Goal: Task Accomplishment & Management: Complete application form

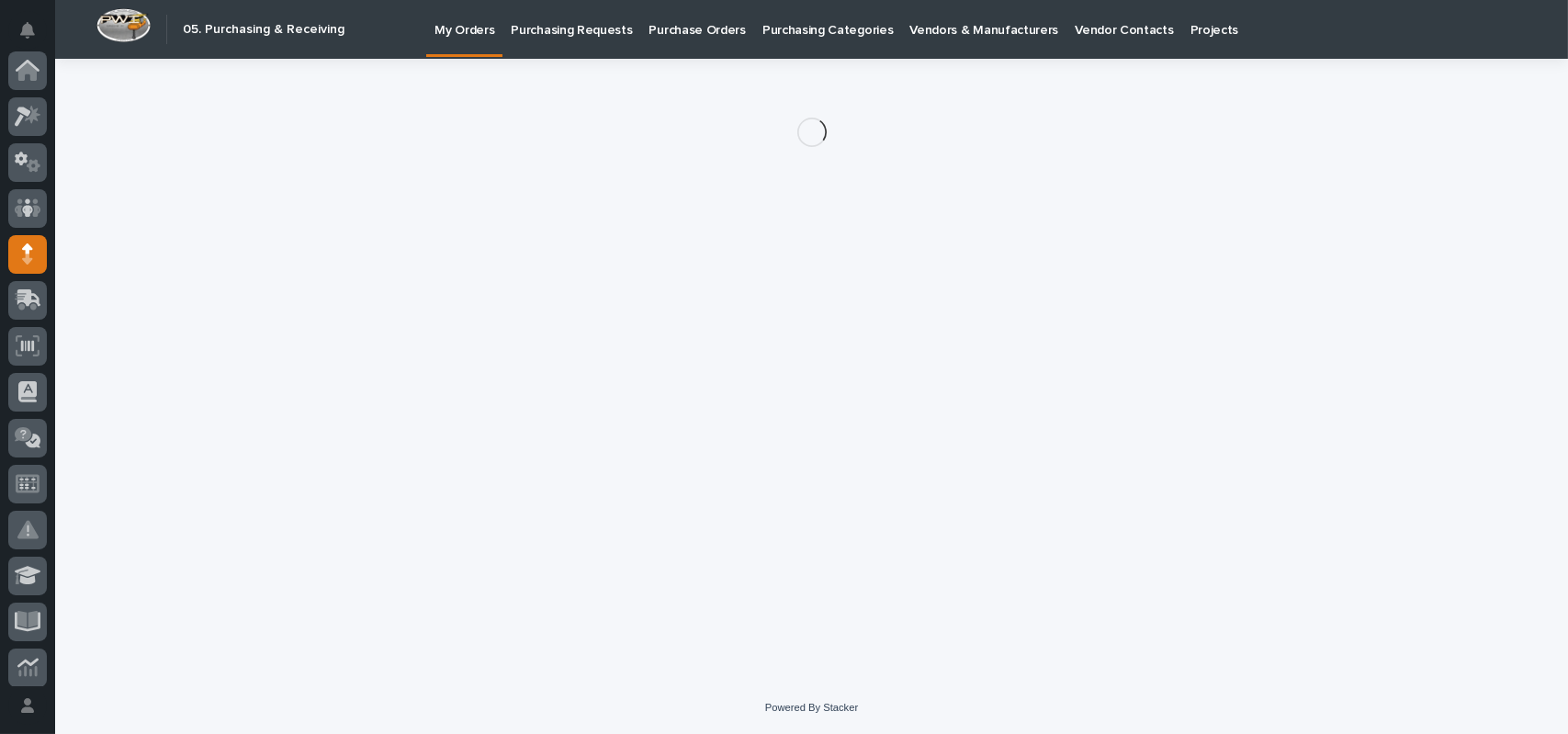
scroll to position [184, 0]
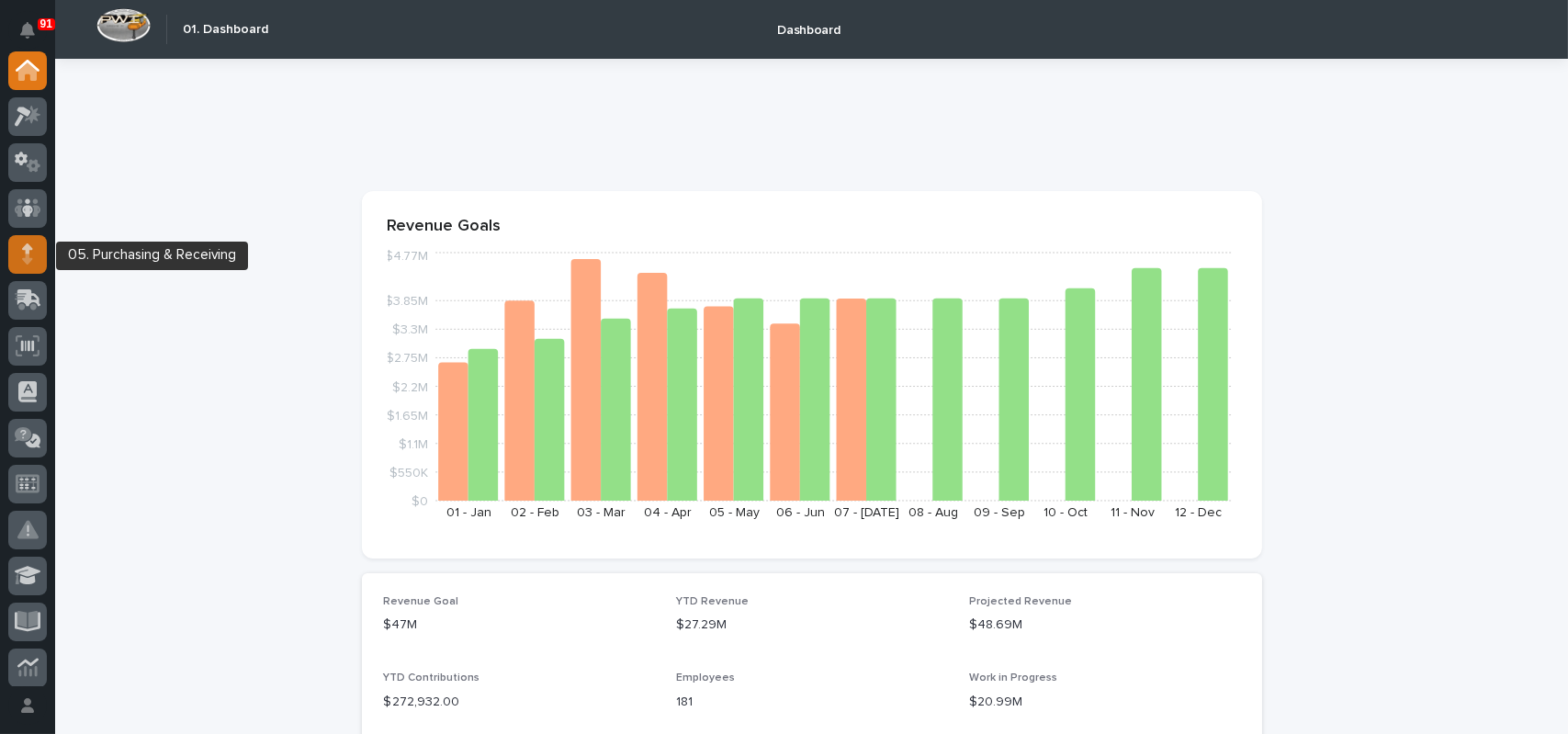
click at [29, 251] on icon at bounding box center [27, 248] width 11 height 10
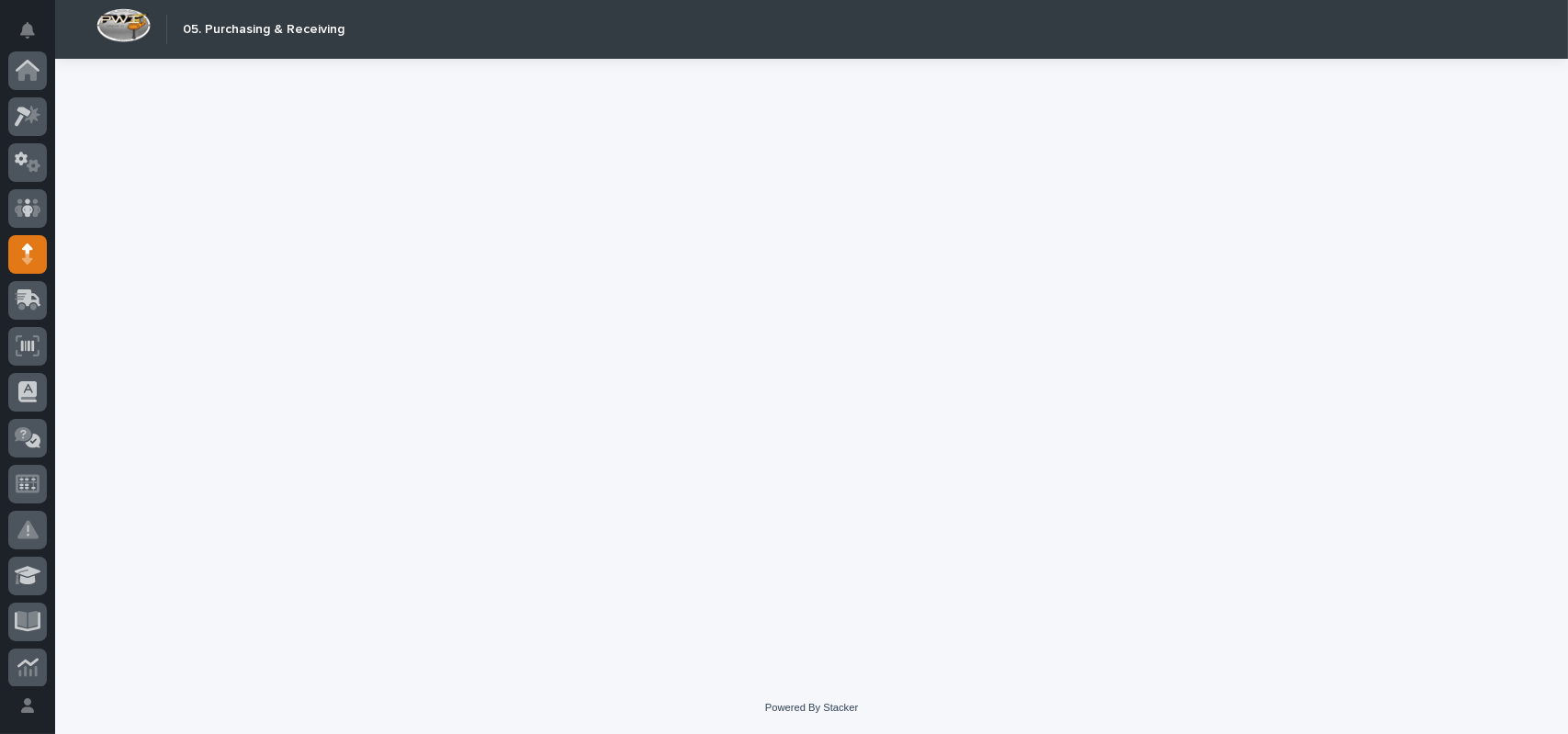
scroll to position [184, 0]
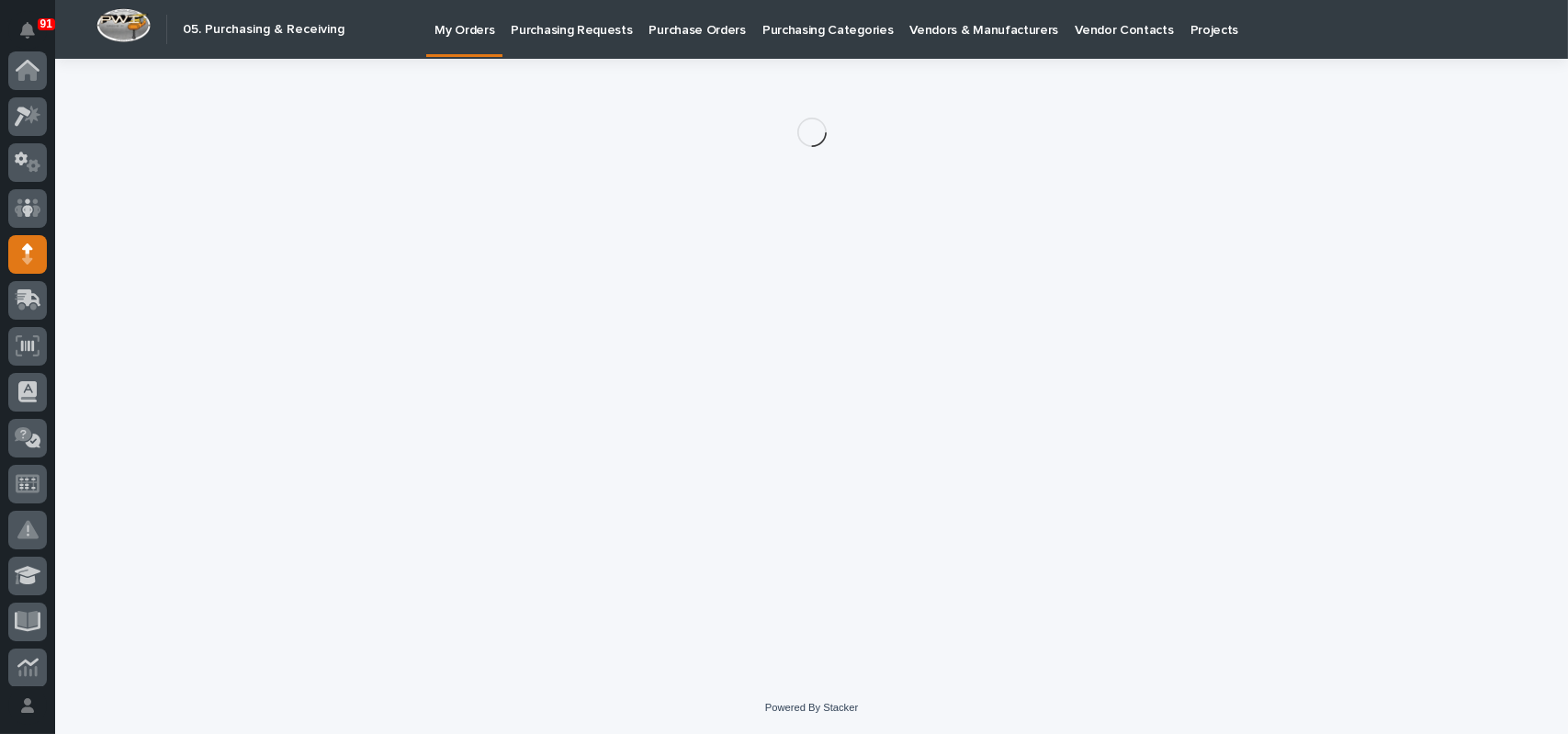
scroll to position [184, 0]
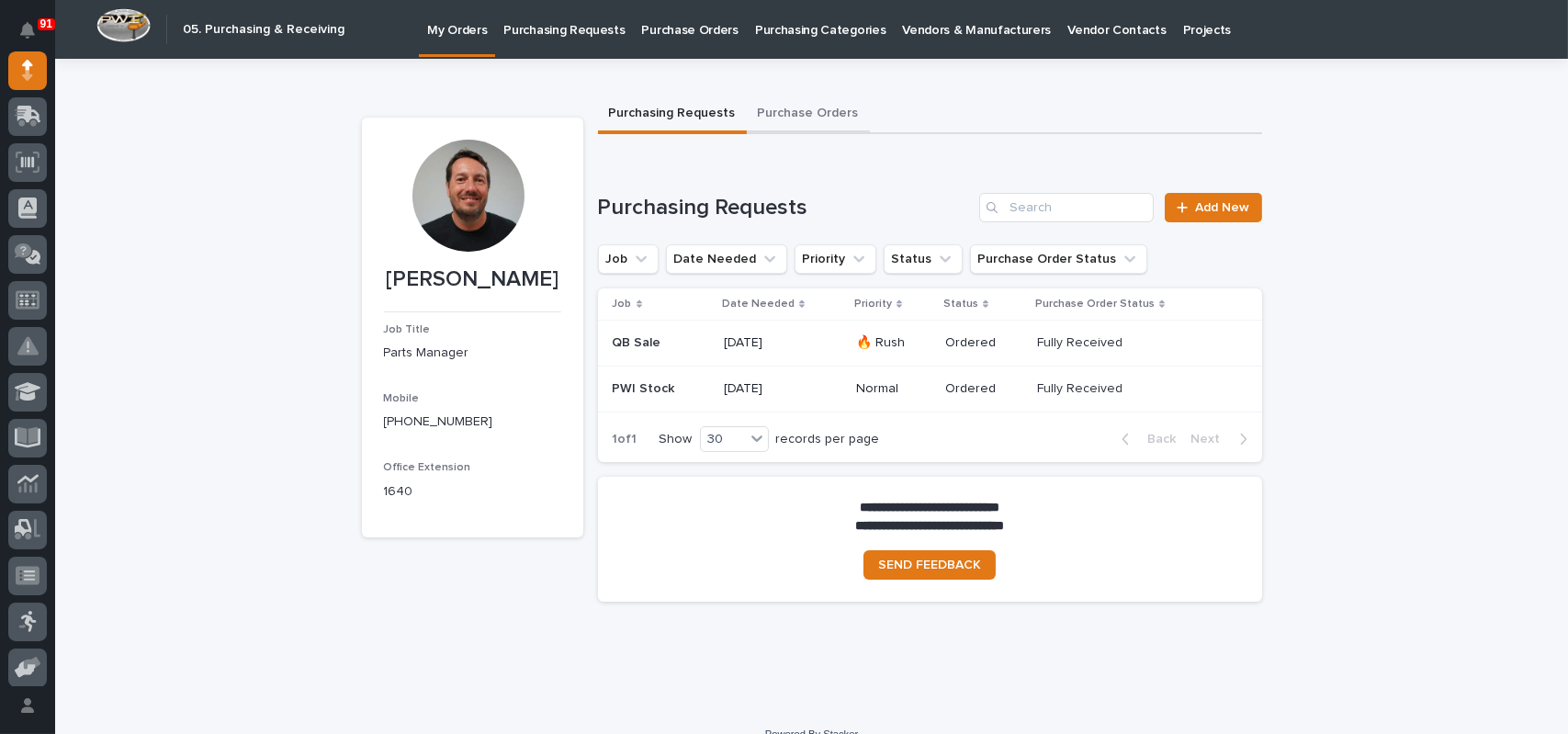
click at [774, 111] on button "Purchase Orders" at bounding box center [809, 114] width 123 height 39
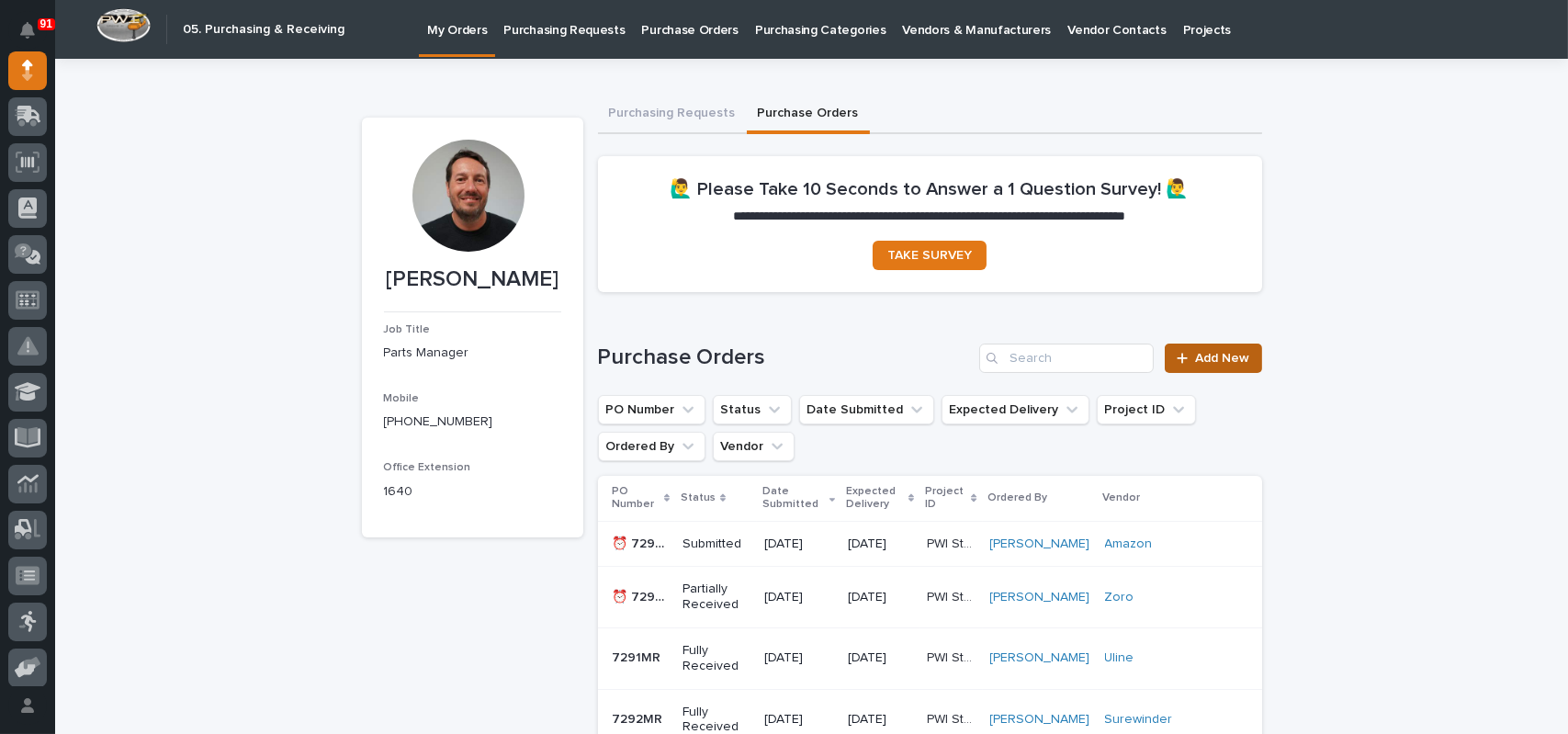
click at [1177, 361] on icon at bounding box center [1183, 359] width 11 height 13
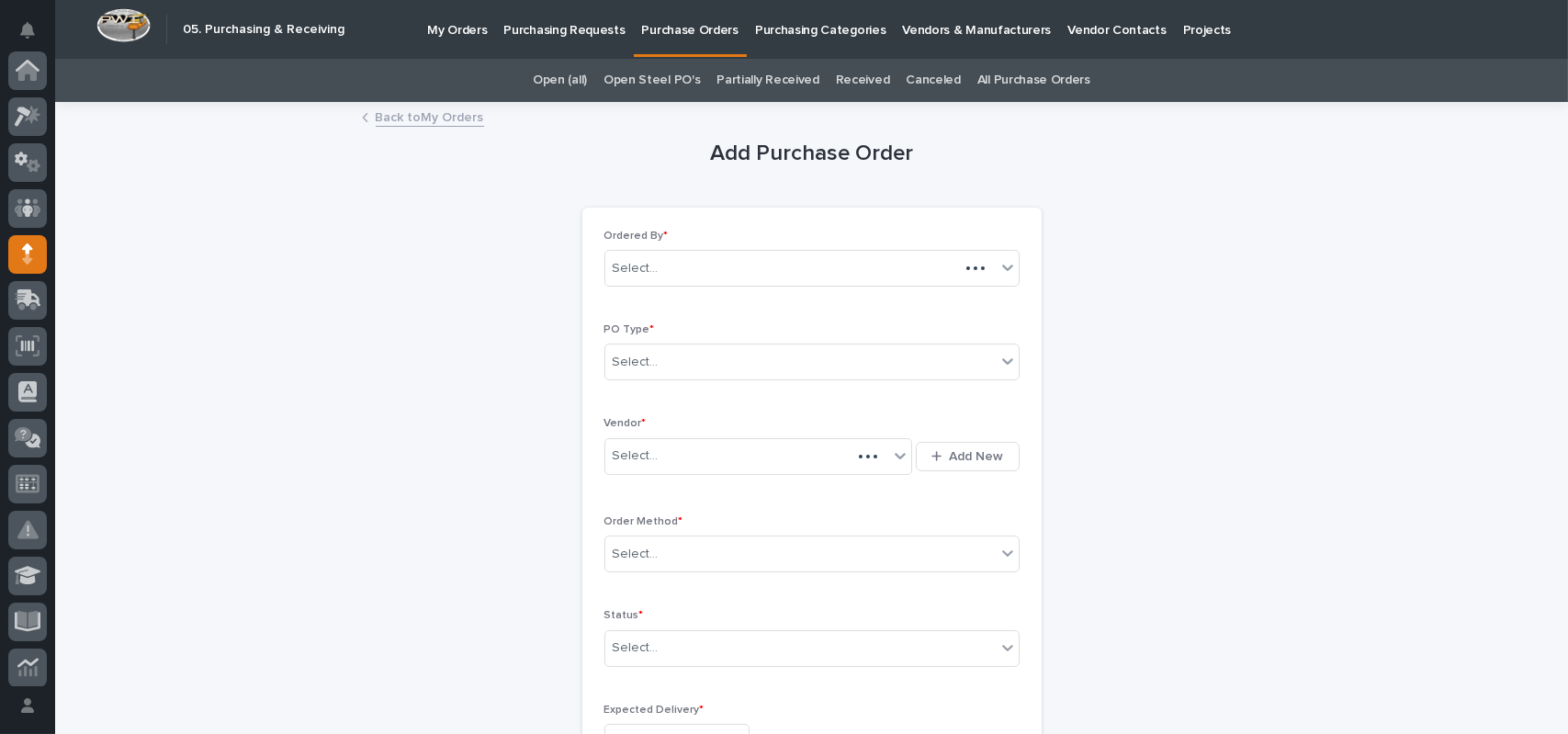
scroll to position [184, 0]
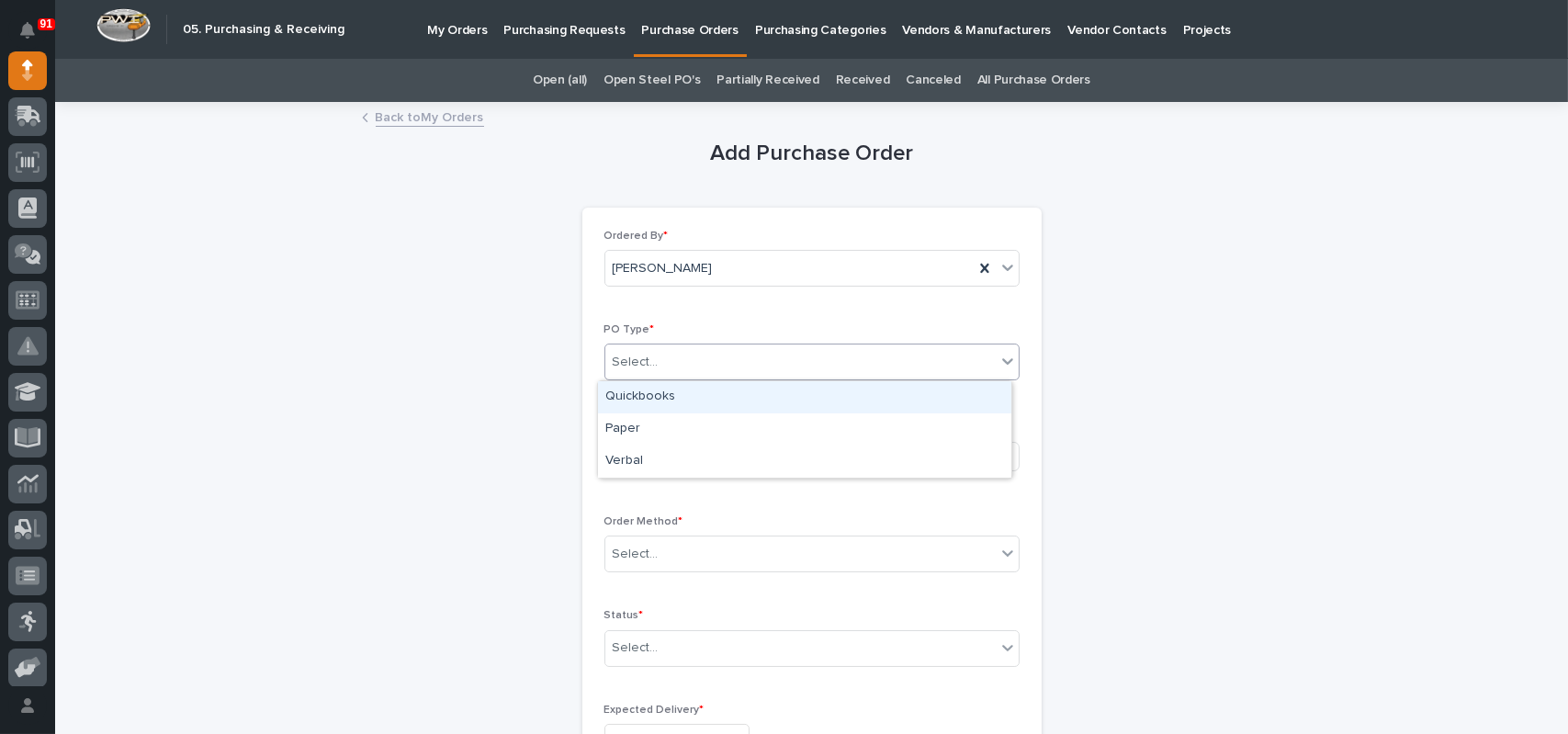
click at [651, 365] on div "Select..." at bounding box center [800, 363] width 390 height 30
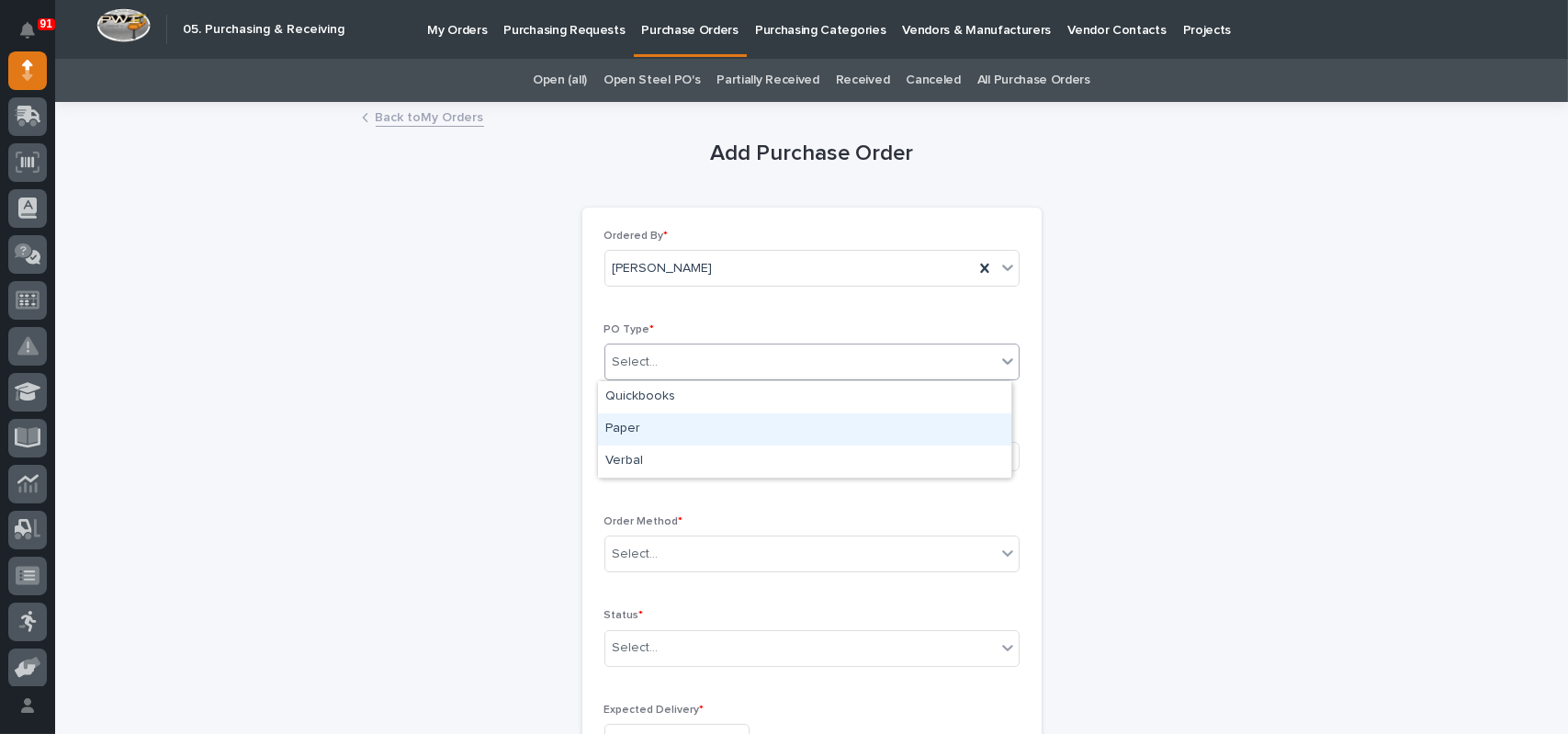
click at [642, 423] on div "Paper" at bounding box center [805, 430] width 414 height 32
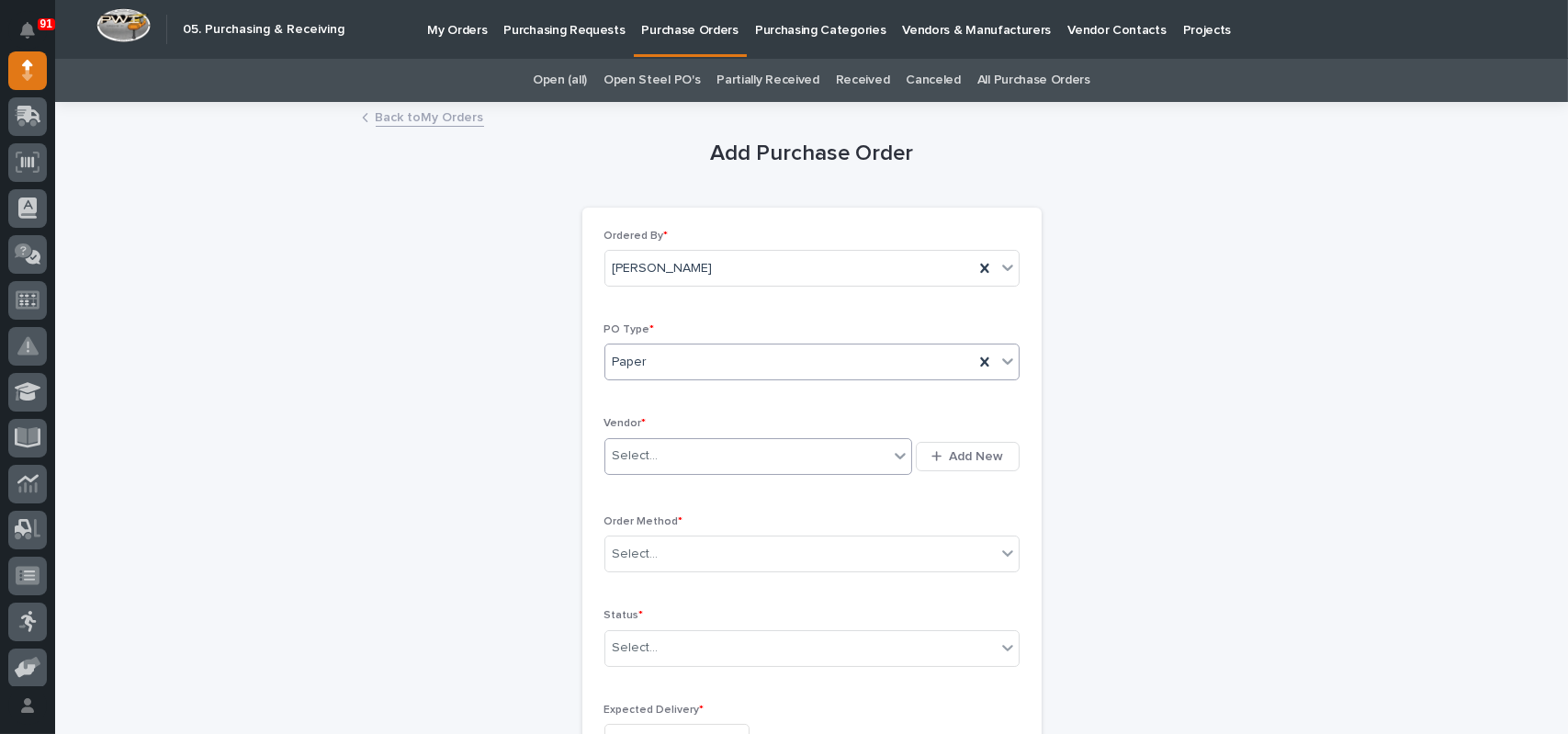
click at [645, 454] on div "Select..." at bounding box center [636, 456] width 46 height 19
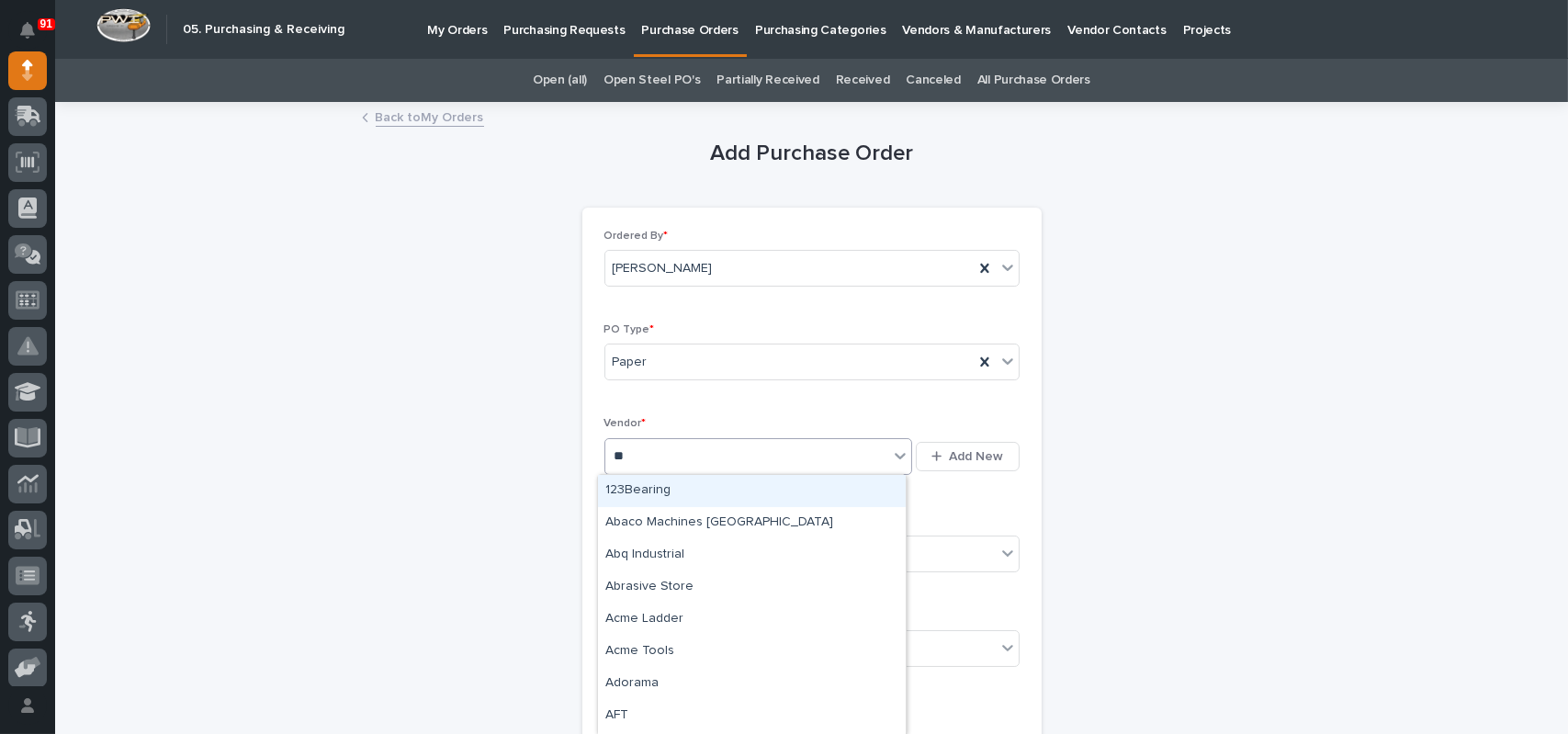
type input "***"
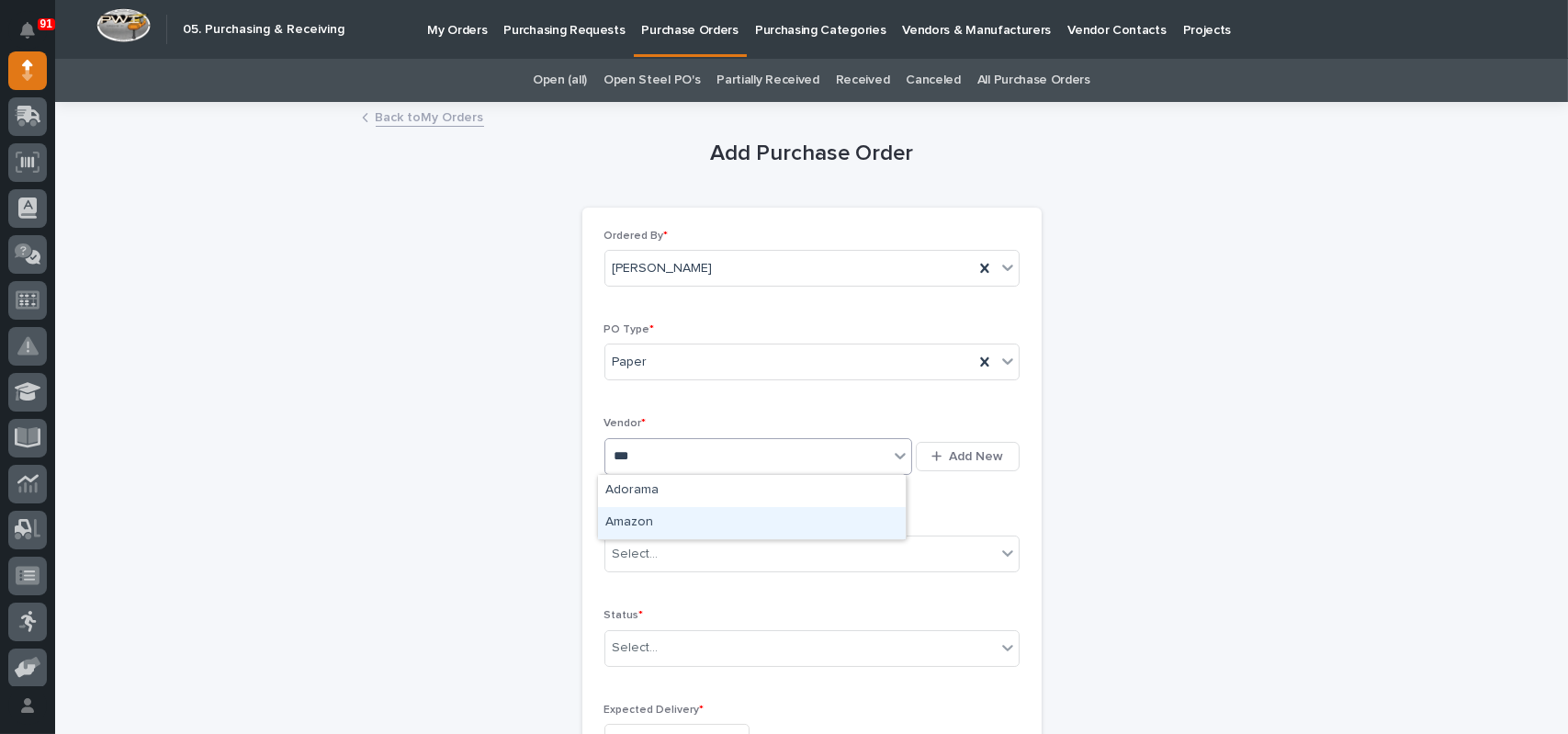
click at [659, 523] on div "Amazon" at bounding box center [752, 523] width 308 height 32
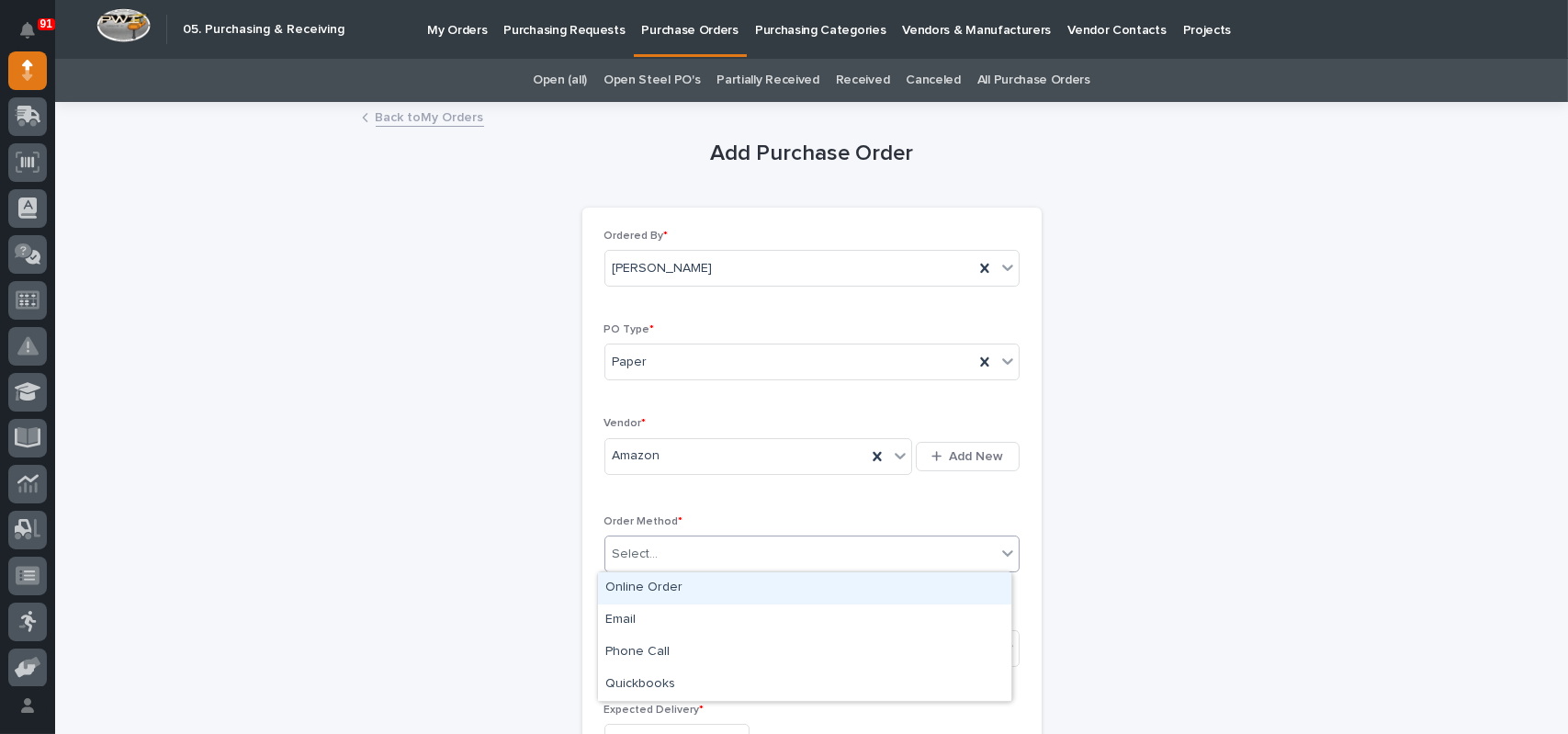
click at [660, 547] on input "text" at bounding box center [661, 555] width 2 height 16
click at [652, 599] on div "Online Order" at bounding box center [805, 589] width 414 height 32
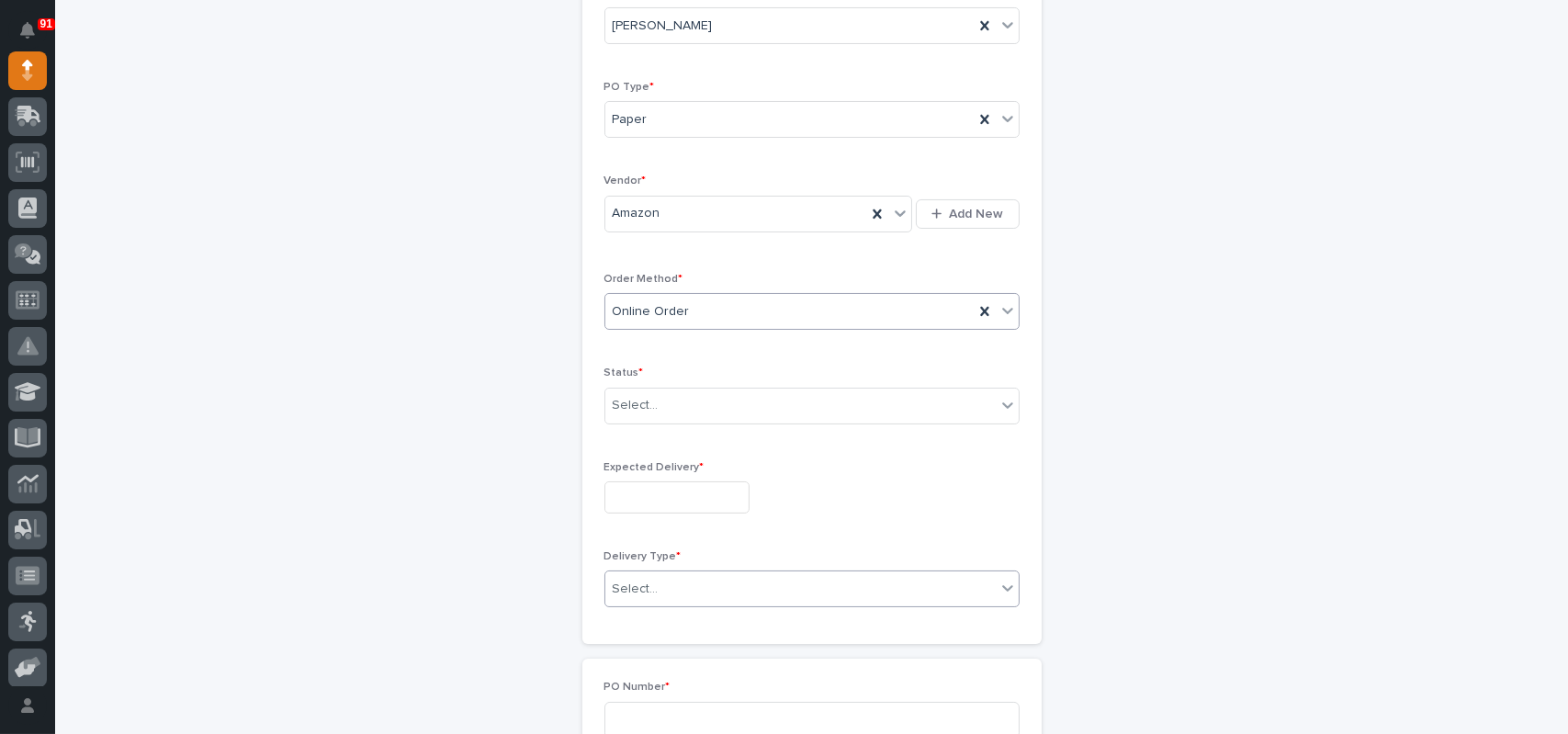
scroll to position [276, 0]
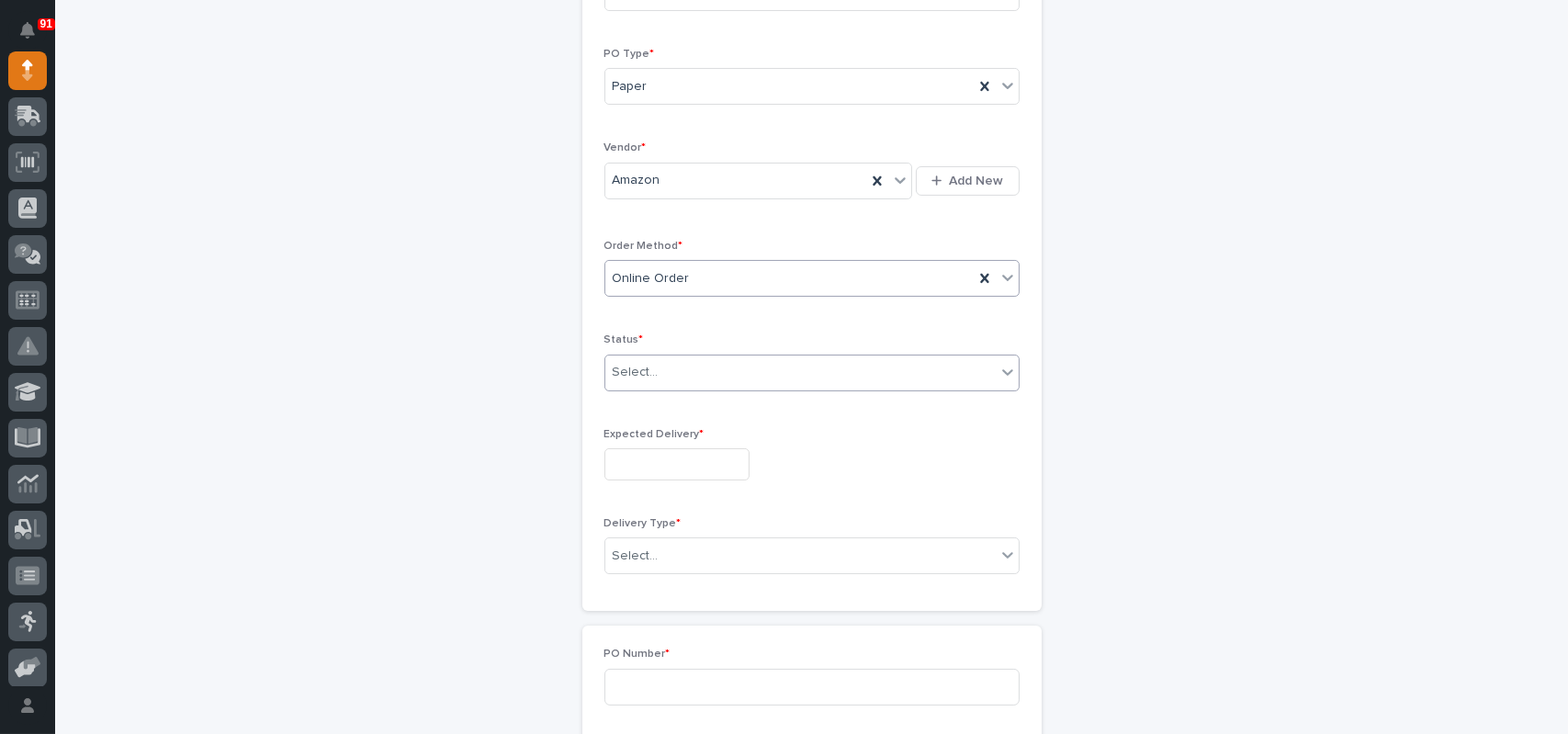
click at [717, 377] on div "Select..." at bounding box center [800, 372] width 390 height 30
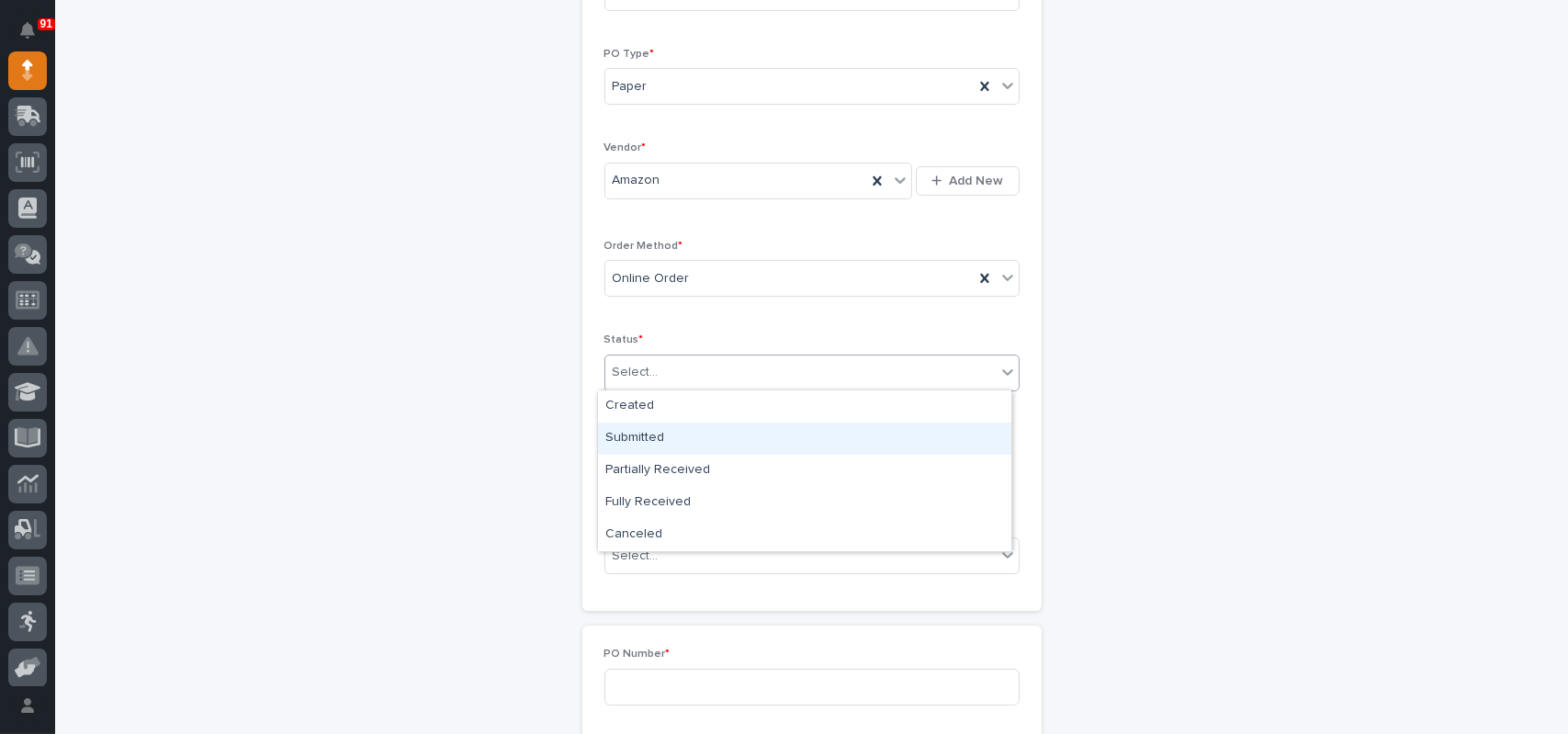
click at [668, 449] on div "Submitted" at bounding box center [805, 438] width 414 height 32
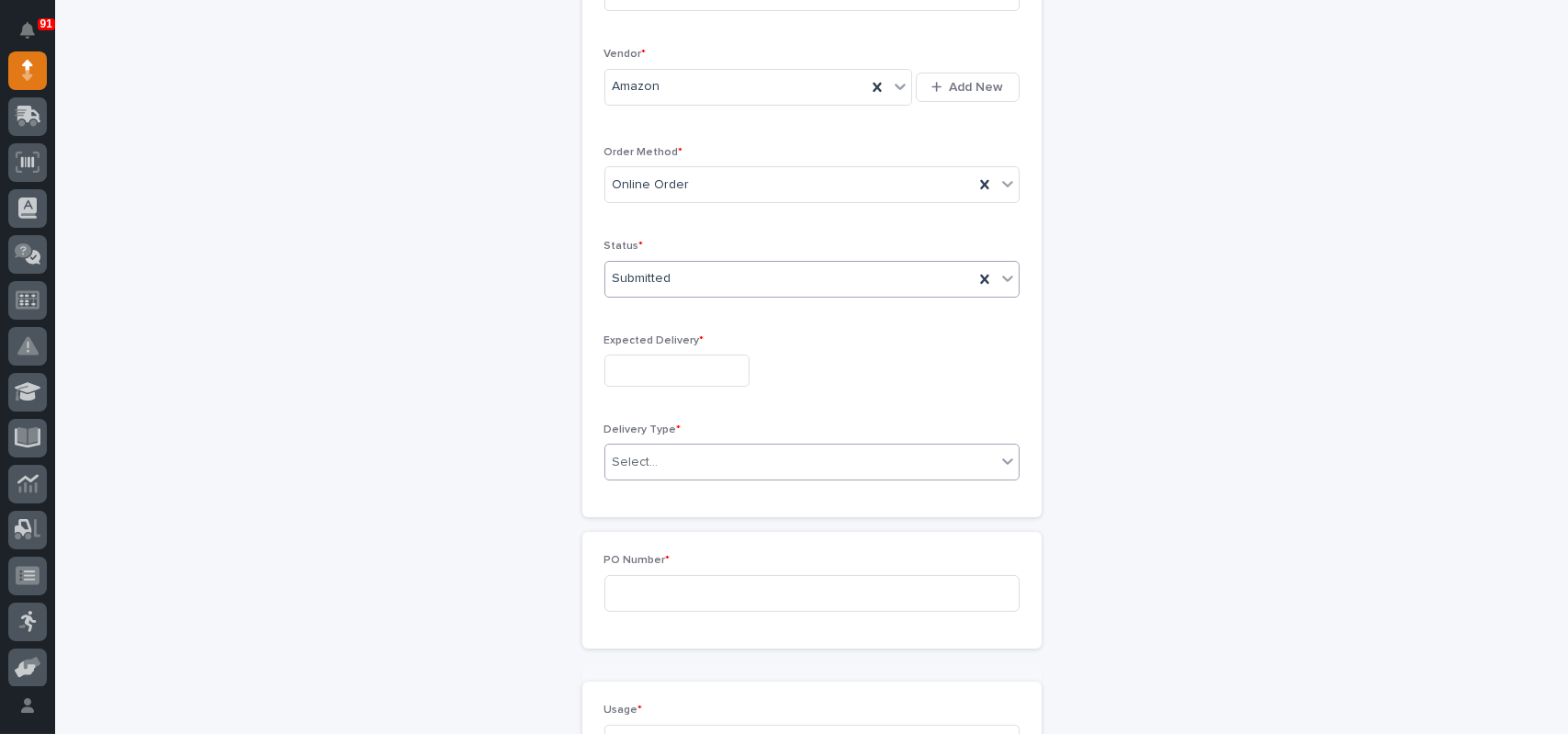
click at [663, 459] on div "Ordered By * [PERSON_NAME] PO Type * Paper Vendor * Amazon Add New Order Method…" at bounding box center [812, 178] width 416 height 636
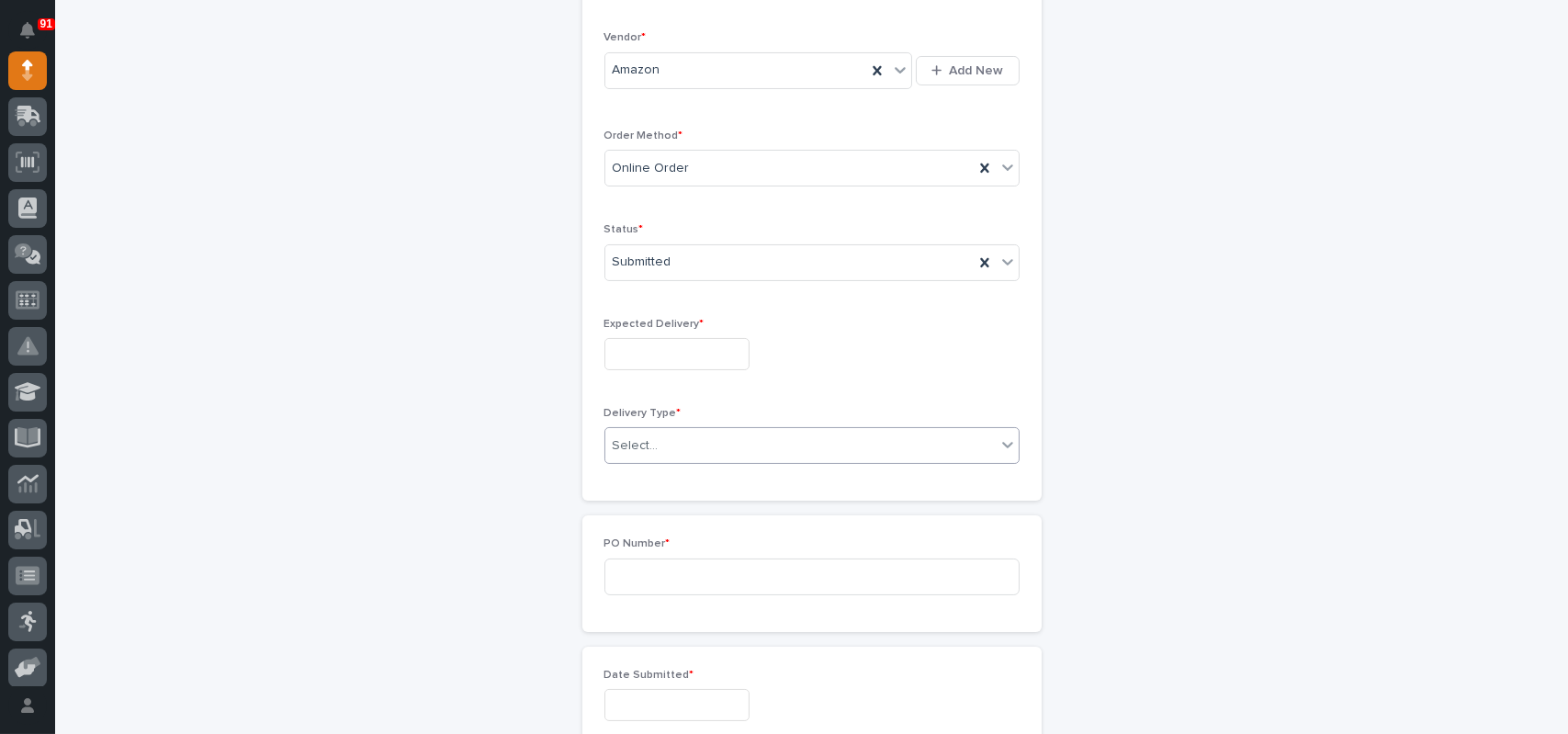
scroll to position [403, 0]
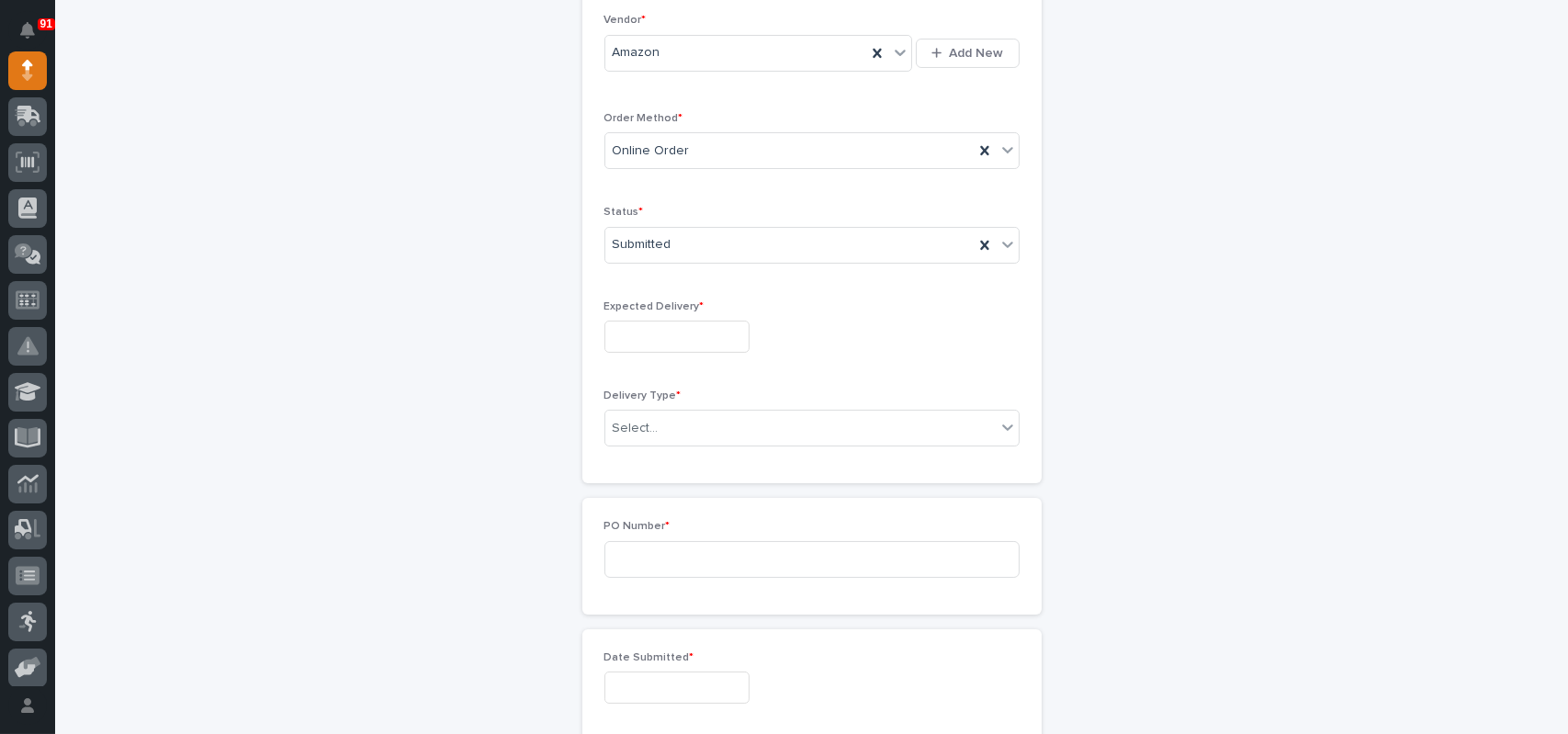
click at [679, 337] on input "text" at bounding box center [677, 336] width 145 height 32
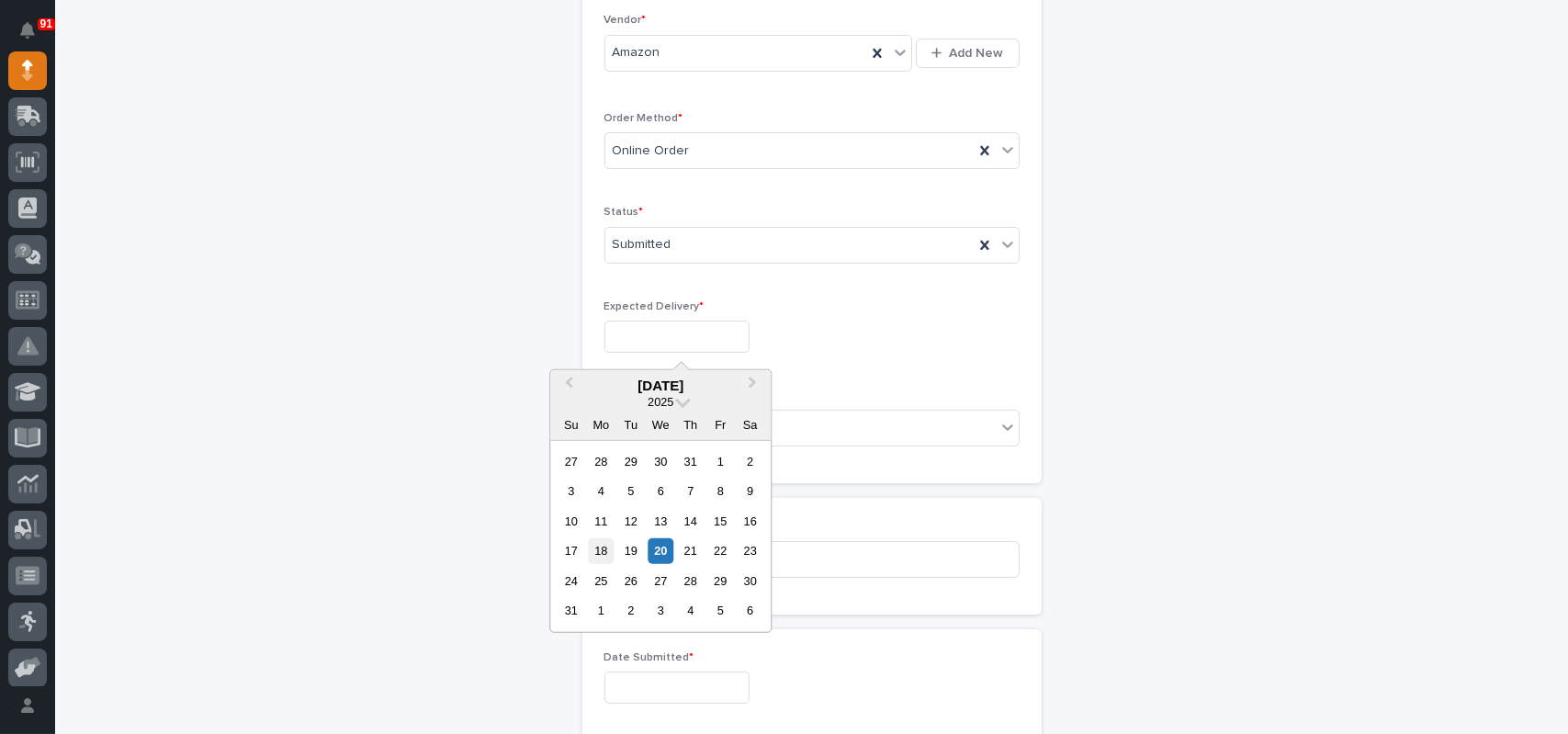
click at [592, 552] on div "18" at bounding box center [601, 551] width 25 height 25
type input "**********"
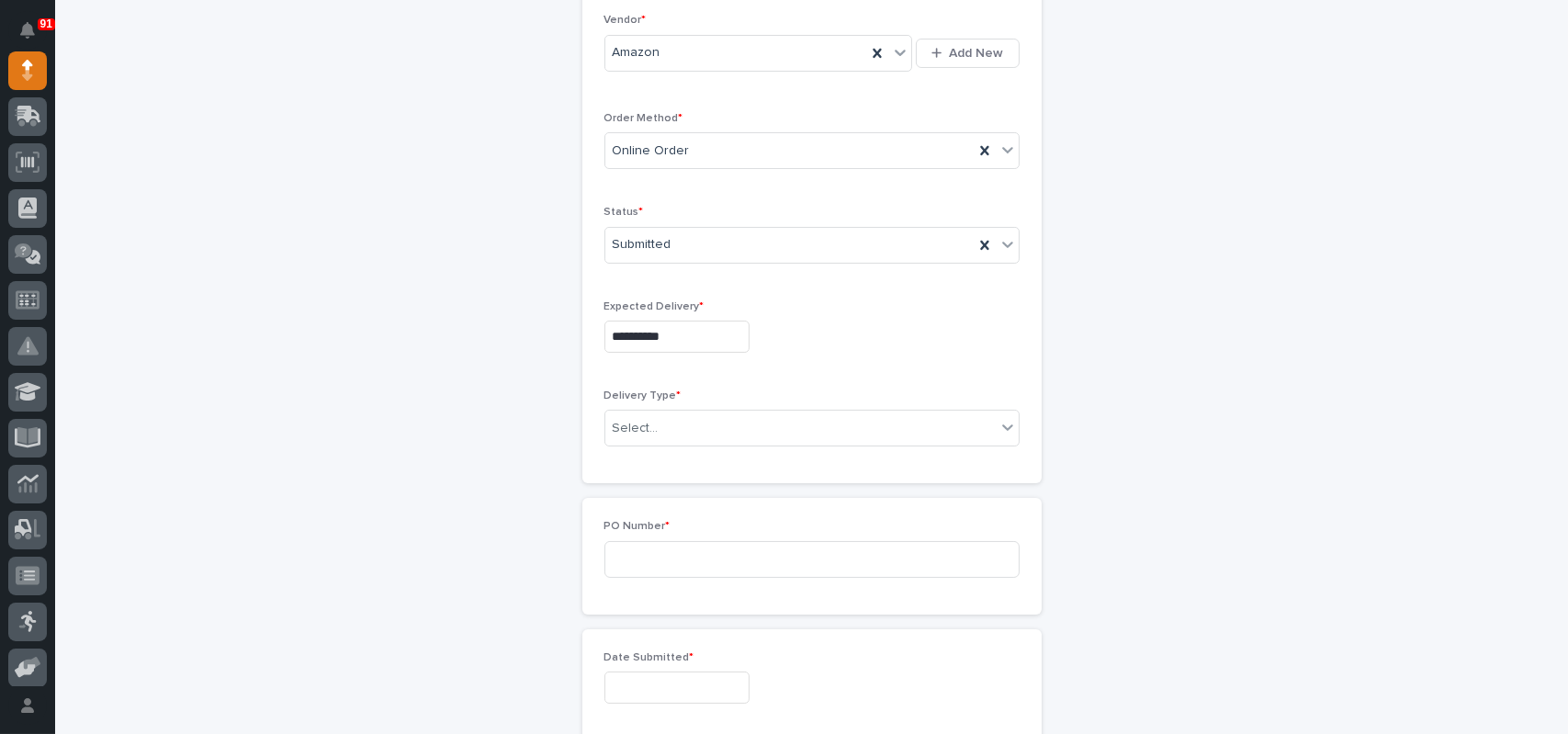
click at [664, 405] on div "Delivery Type * Select..." at bounding box center [812, 425] width 416 height 72
click at [660, 418] on div "Select..." at bounding box center [800, 429] width 390 height 30
click at [647, 455] on div "Deliver to PWI" at bounding box center [805, 462] width 414 height 32
click at [629, 564] on input at bounding box center [812, 559] width 416 height 37
type input "7667MR"
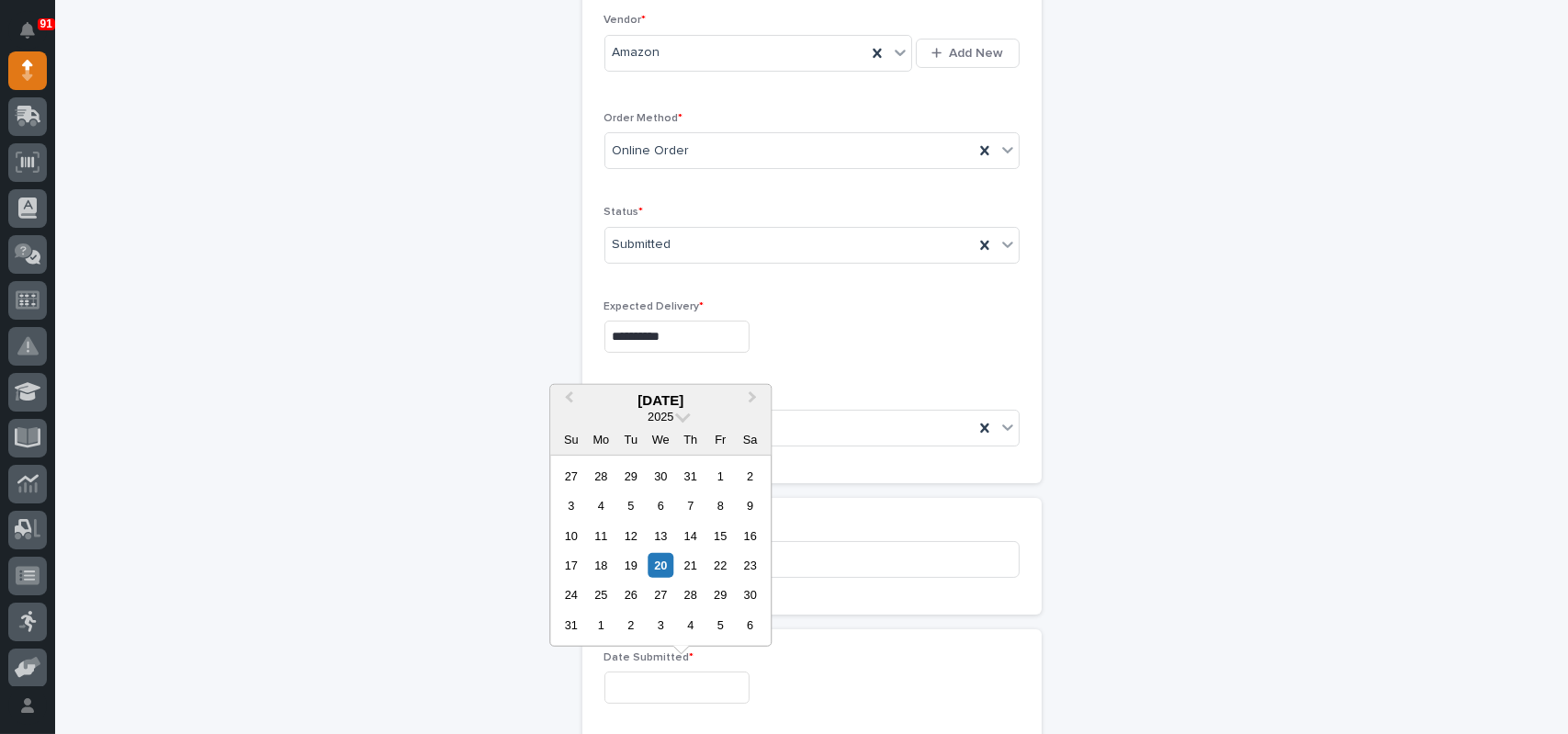
click at [622, 687] on input "text" at bounding box center [677, 688] width 145 height 32
click at [606, 566] on div "18" at bounding box center [601, 566] width 25 height 25
type input "**********"
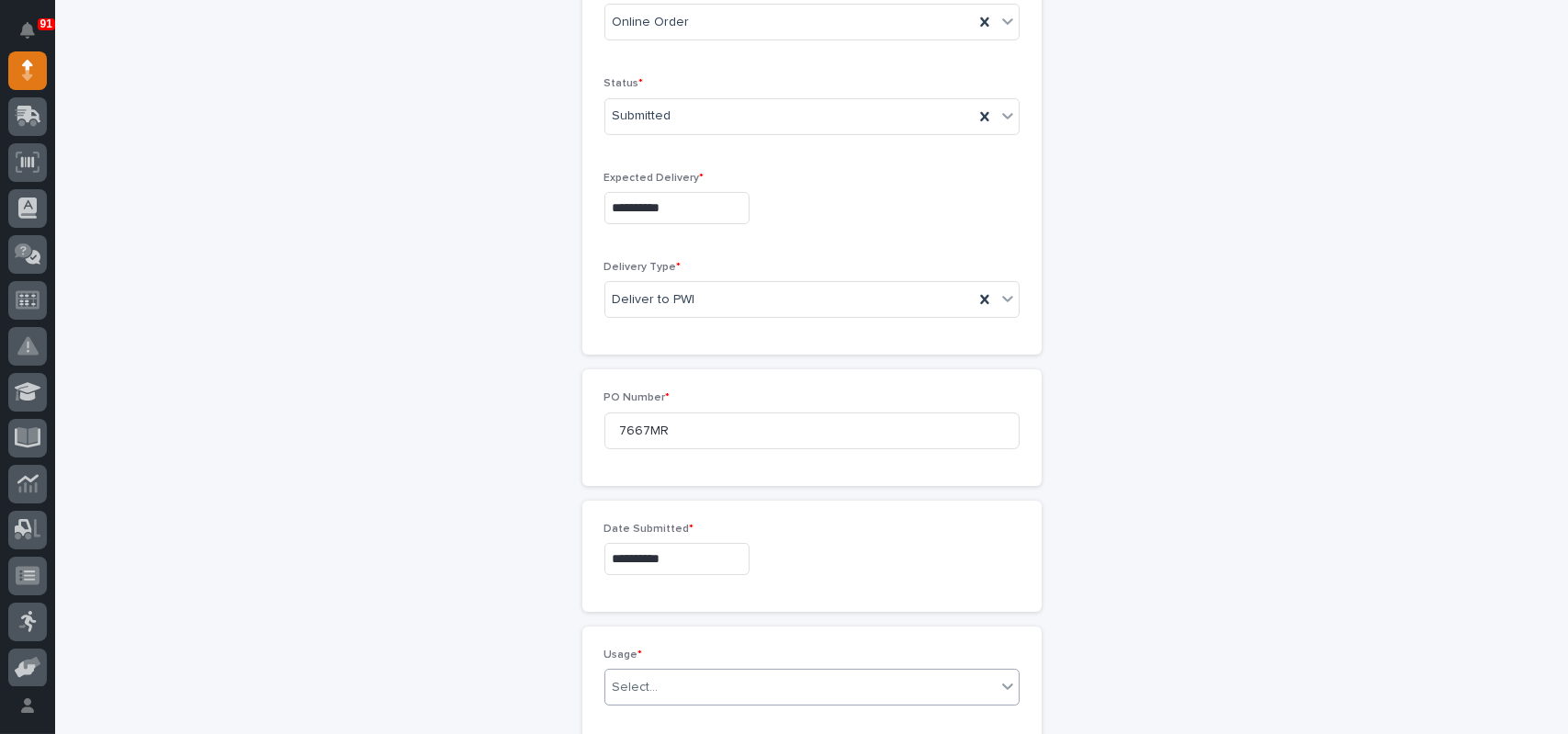
scroll to position [495, 0]
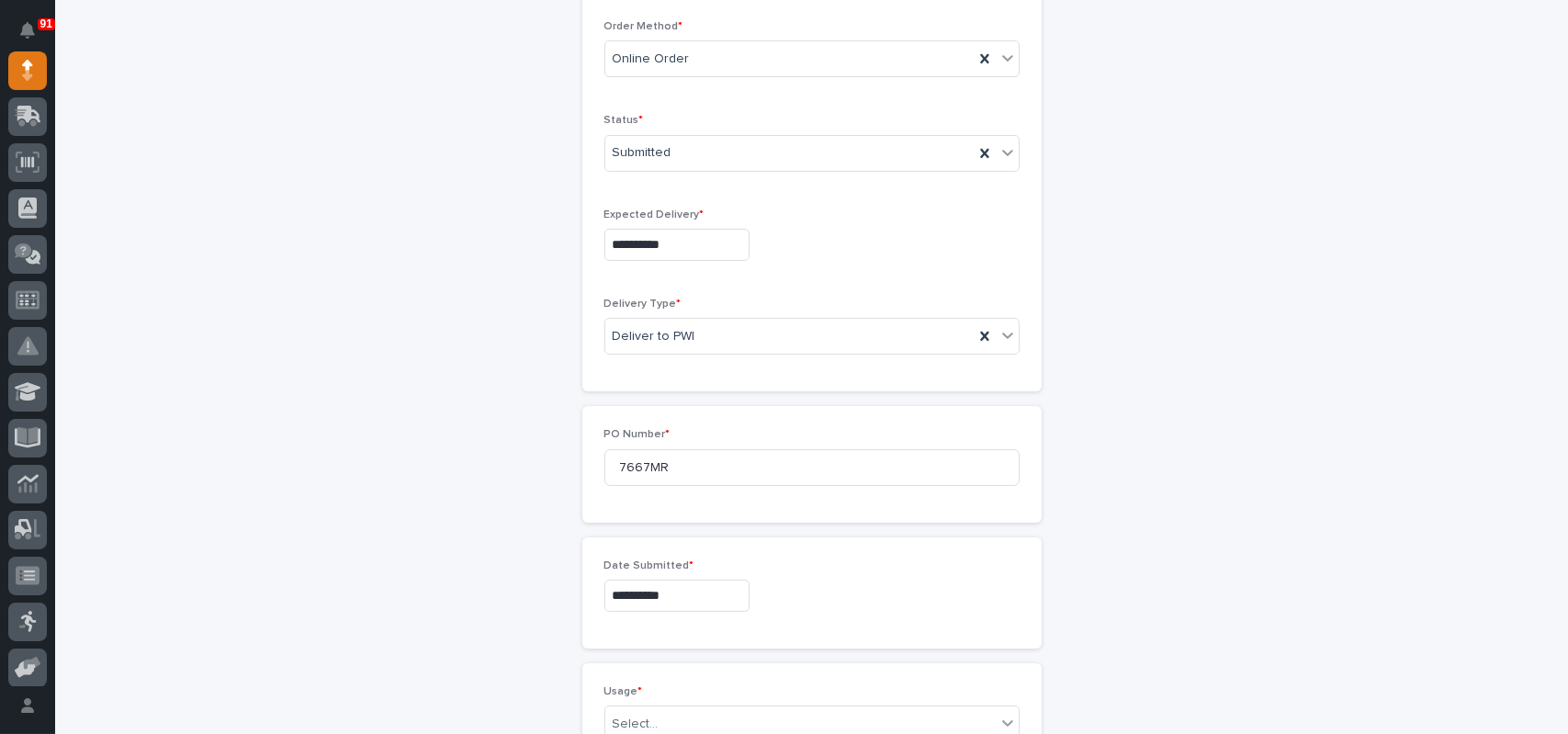
click at [689, 251] on input "**********" at bounding box center [677, 245] width 145 height 32
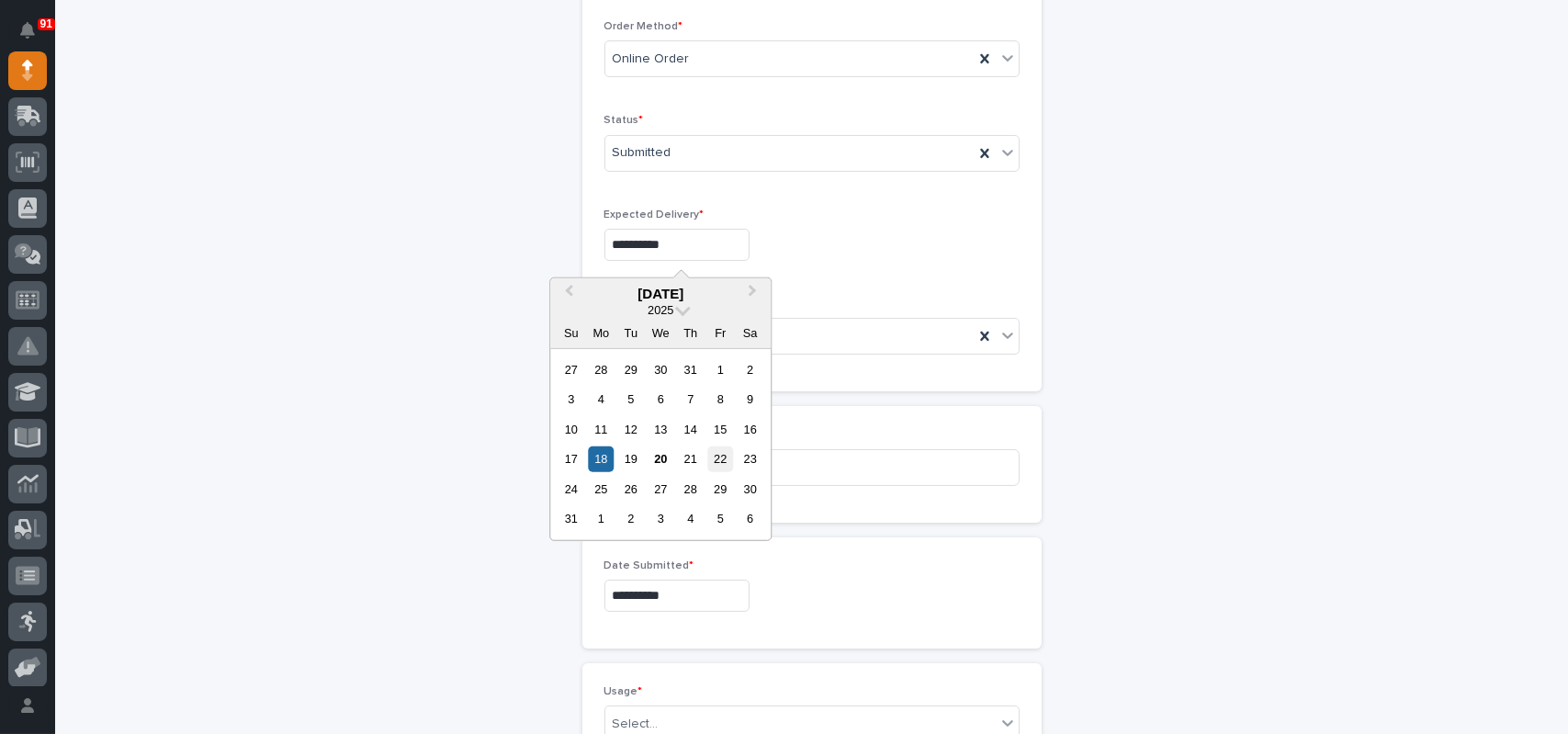
click at [719, 462] on div "22" at bounding box center [721, 459] width 25 height 25
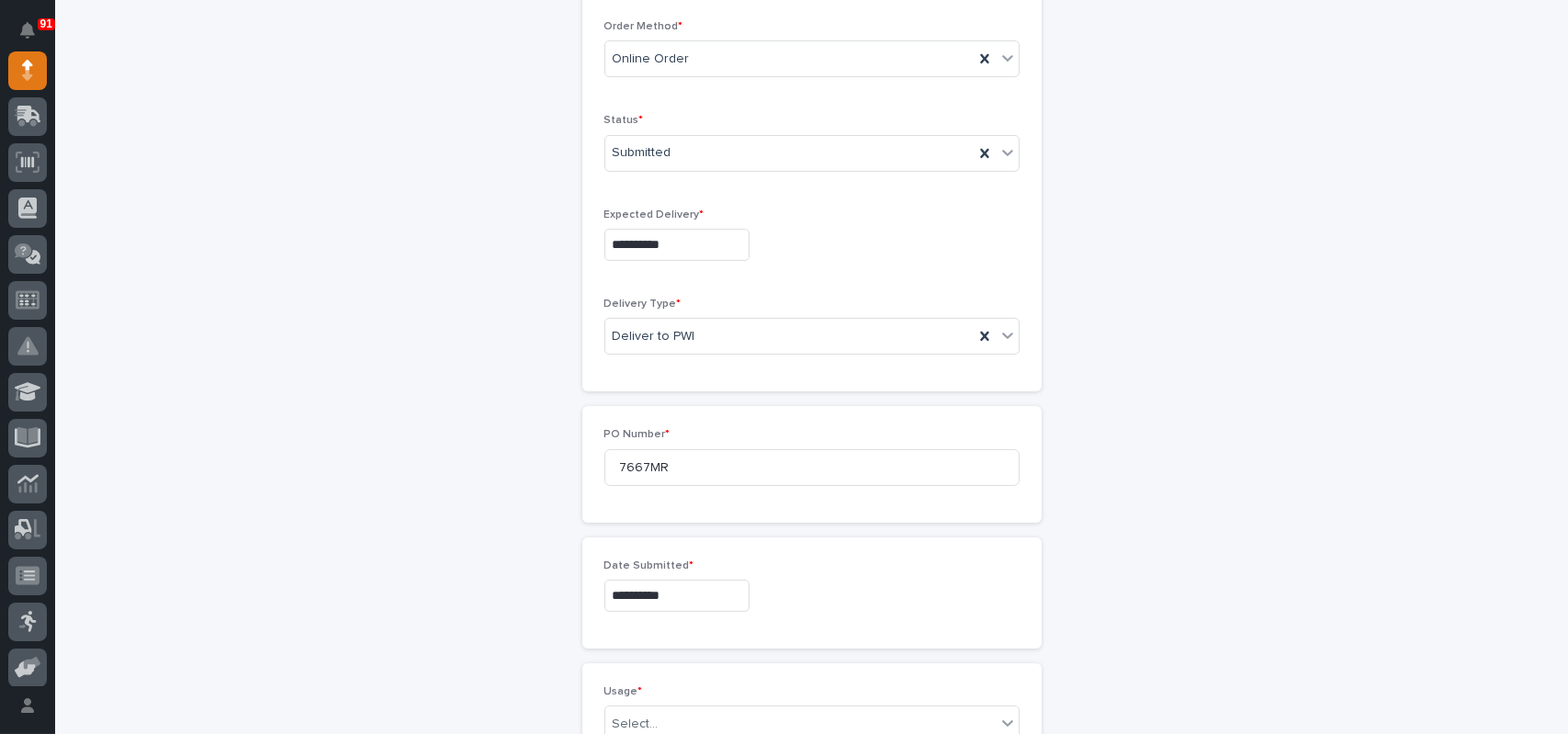
type input "**********"
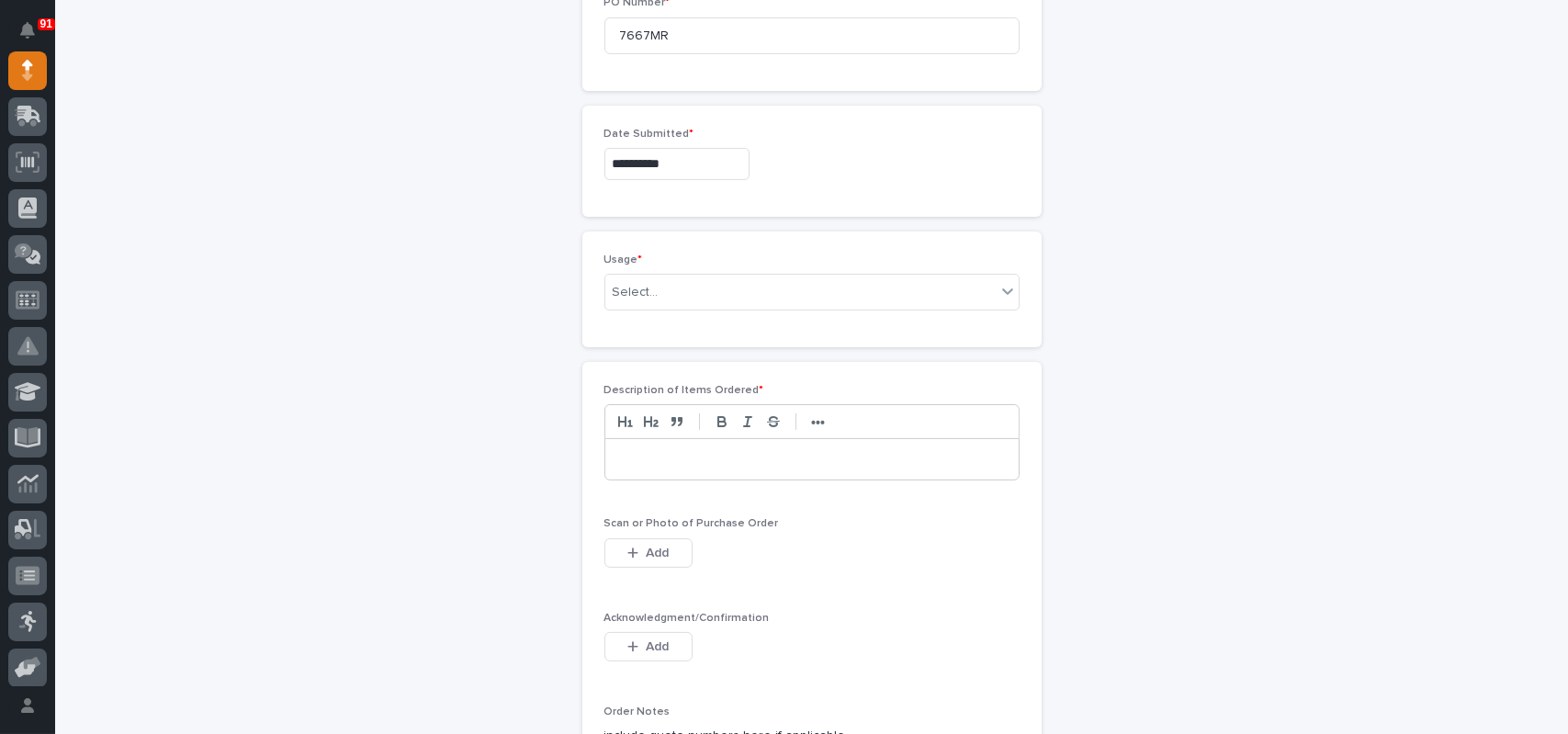
scroll to position [955, 0]
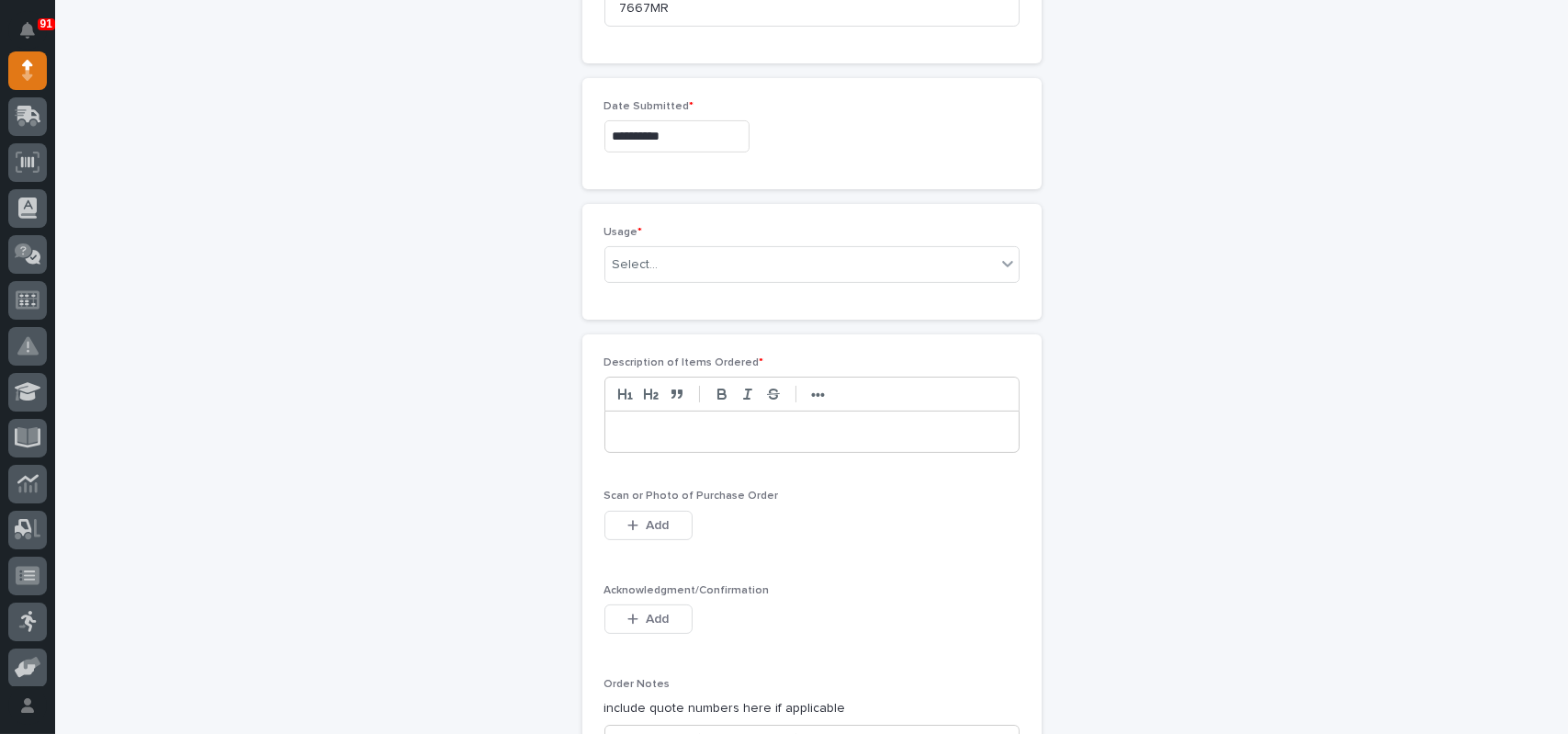
click at [650, 426] on p at bounding box center [812, 431] width 385 height 18
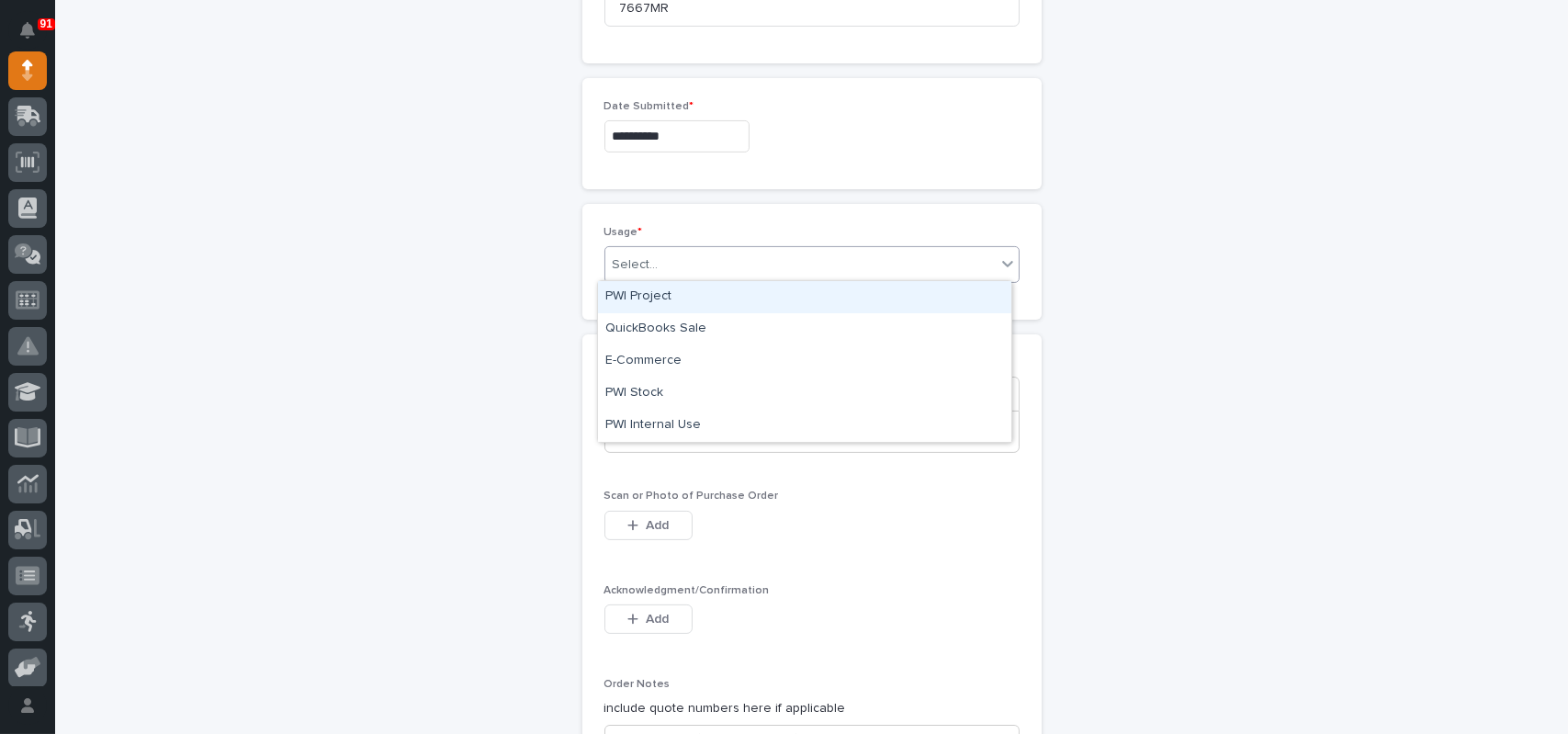
click at [673, 264] on div "Select..." at bounding box center [800, 265] width 390 height 30
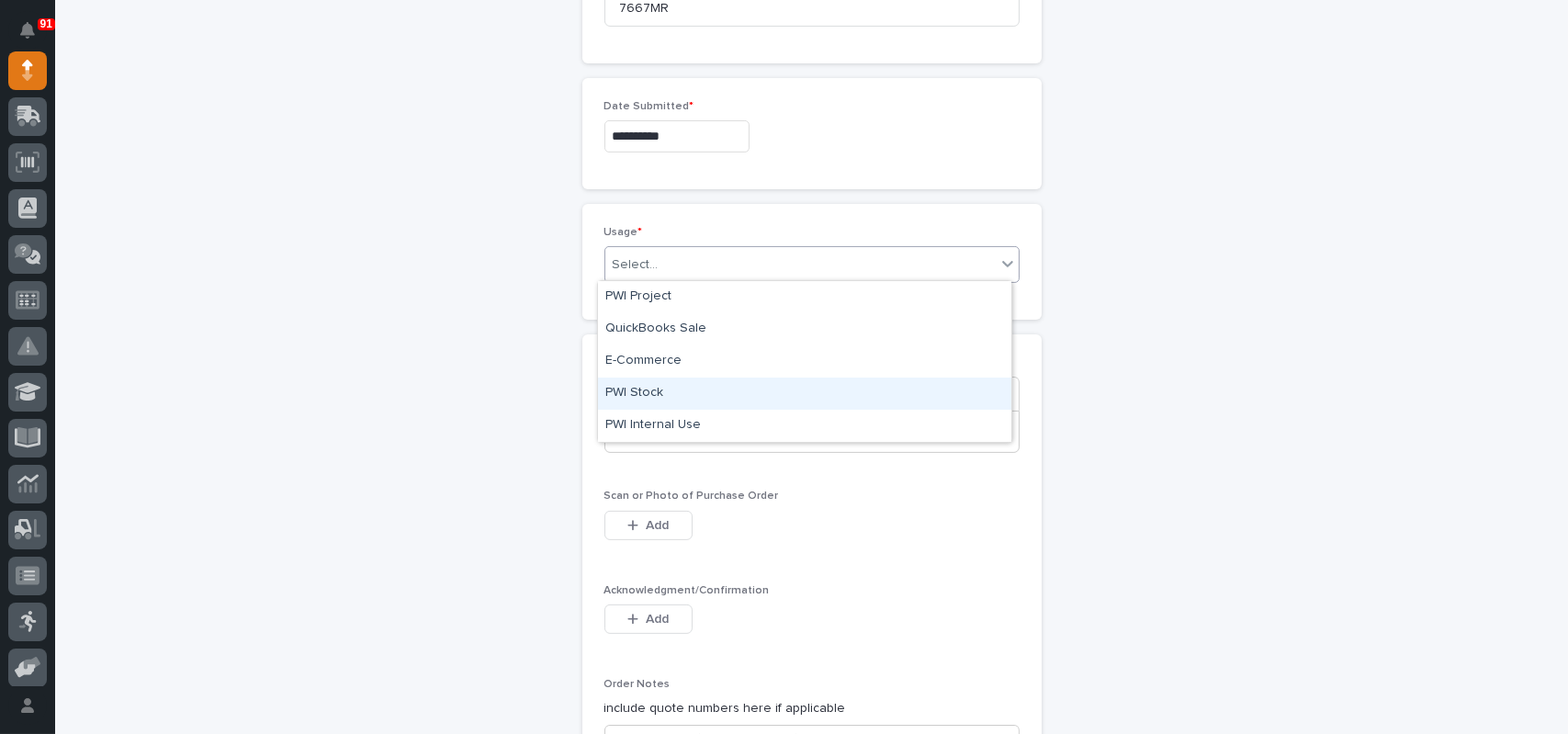
click at [648, 389] on div "PWI Stock" at bounding box center [805, 394] width 414 height 32
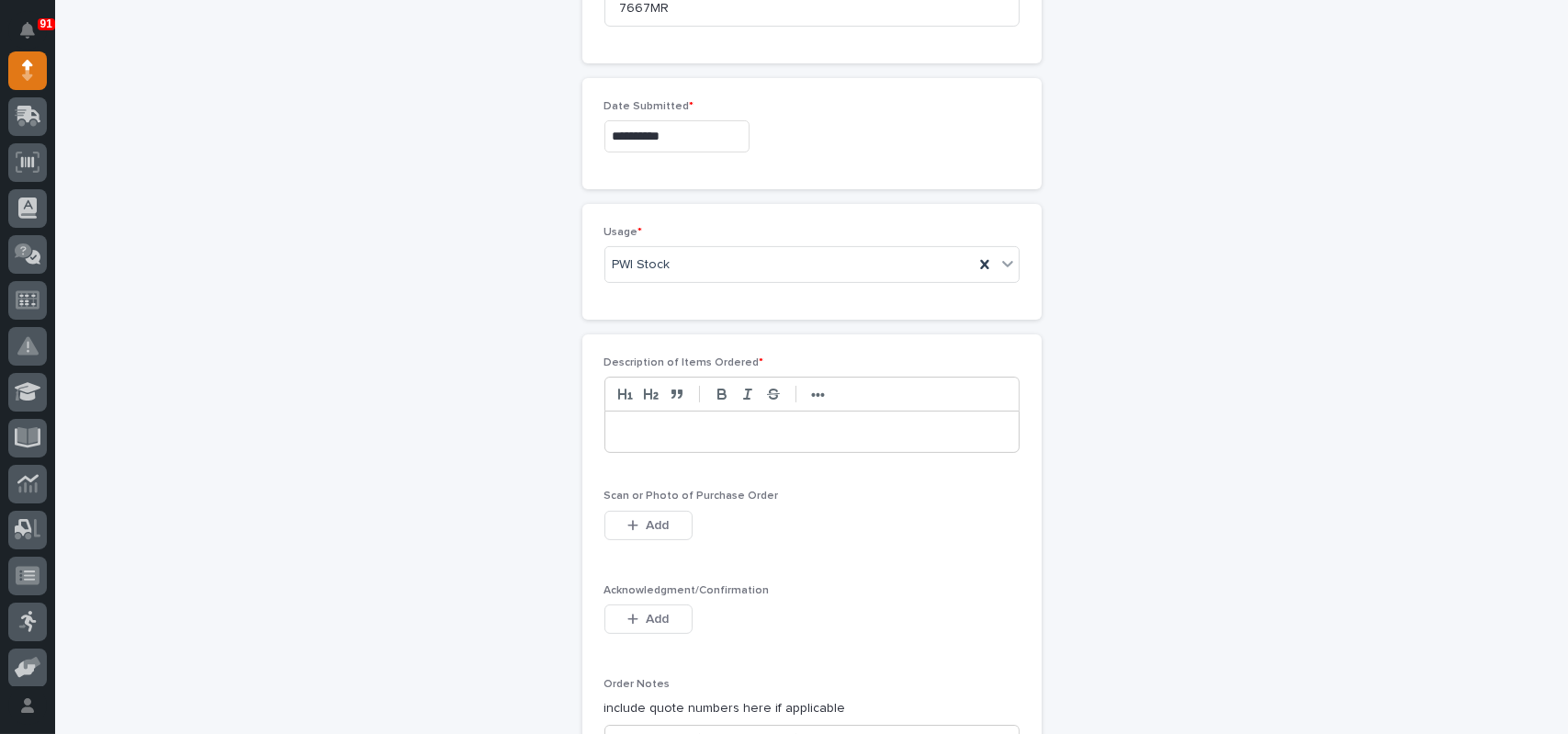
click at [647, 432] on p at bounding box center [812, 431] width 385 height 18
click at [634, 539] on div "Add" at bounding box center [648, 529] width 88 height 37
click at [646, 526] on span "Add" at bounding box center [657, 526] width 23 height 13
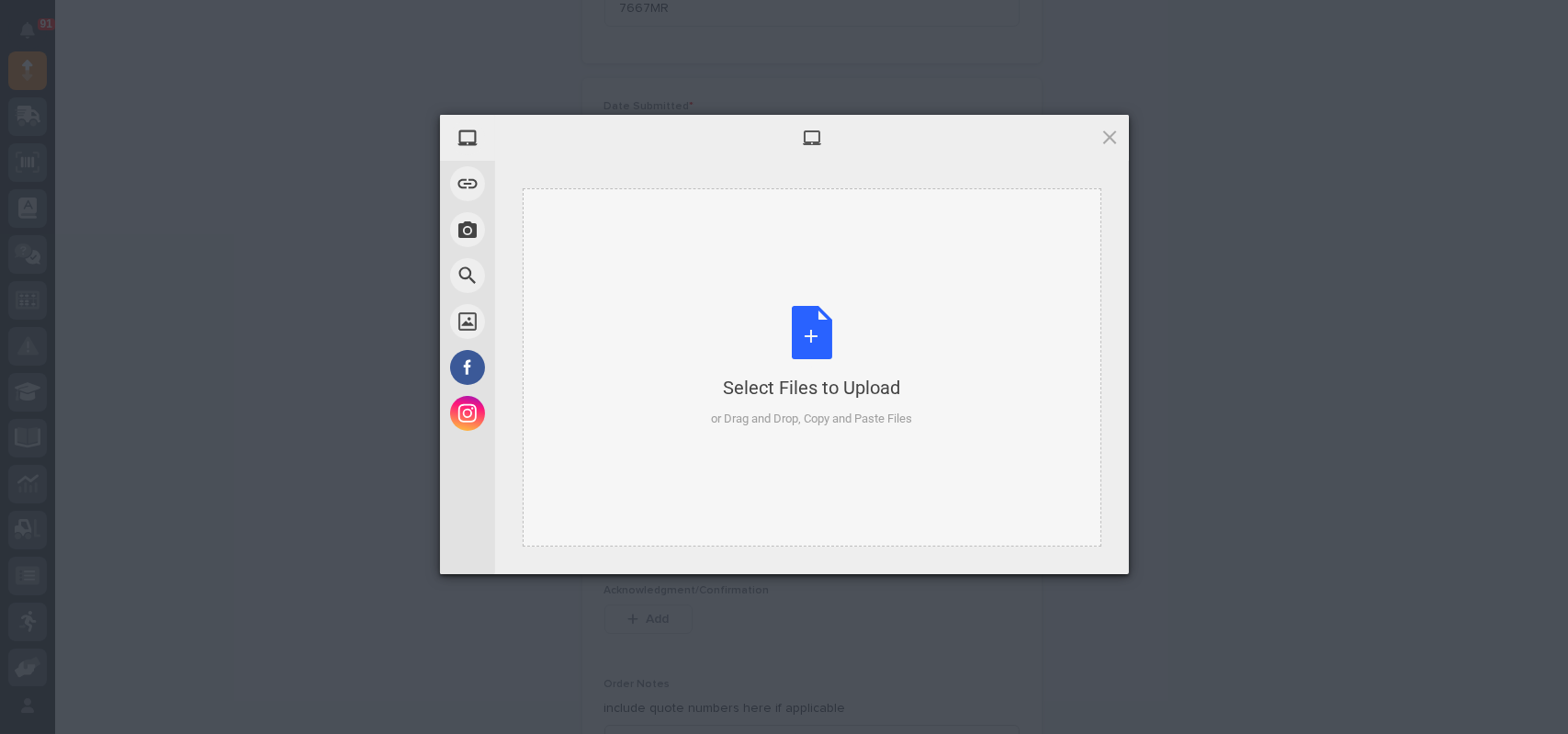
click at [812, 332] on div "Select Files to Upload or Drag and Drop, Copy and Paste Files" at bounding box center [811, 367] width 201 height 122
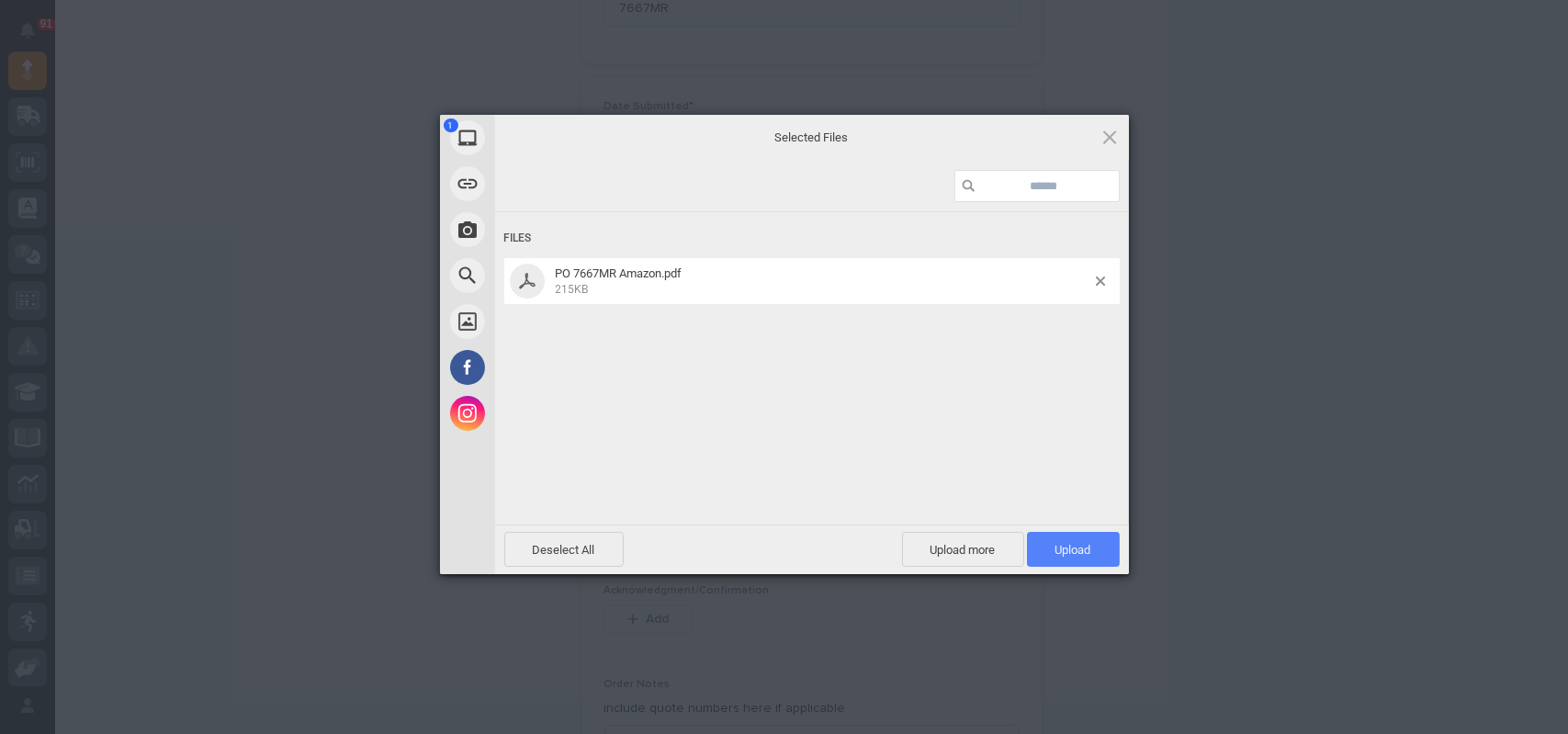
click at [1095, 550] on span "Upload 1" at bounding box center [1073, 549] width 93 height 35
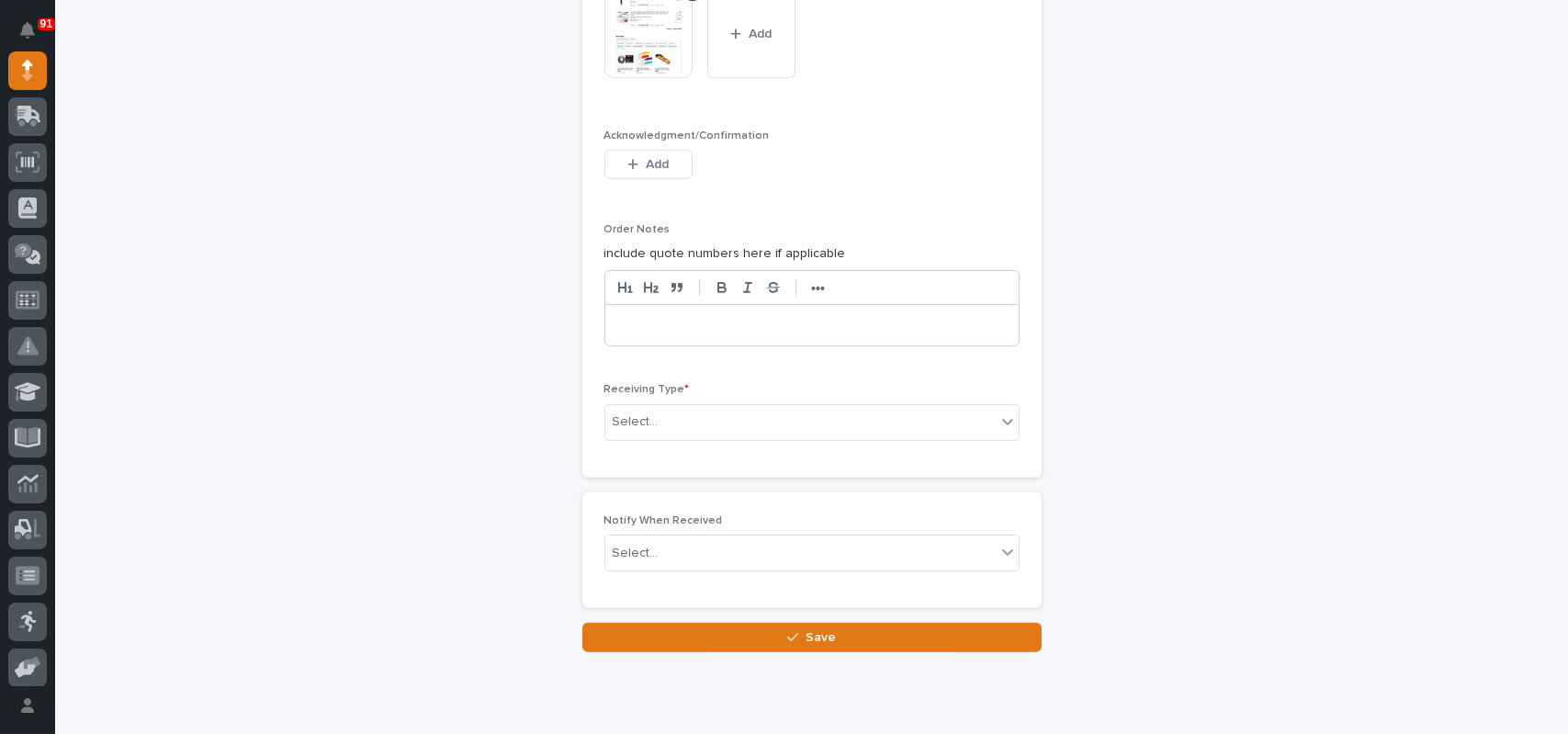
scroll to position [1534, 0]
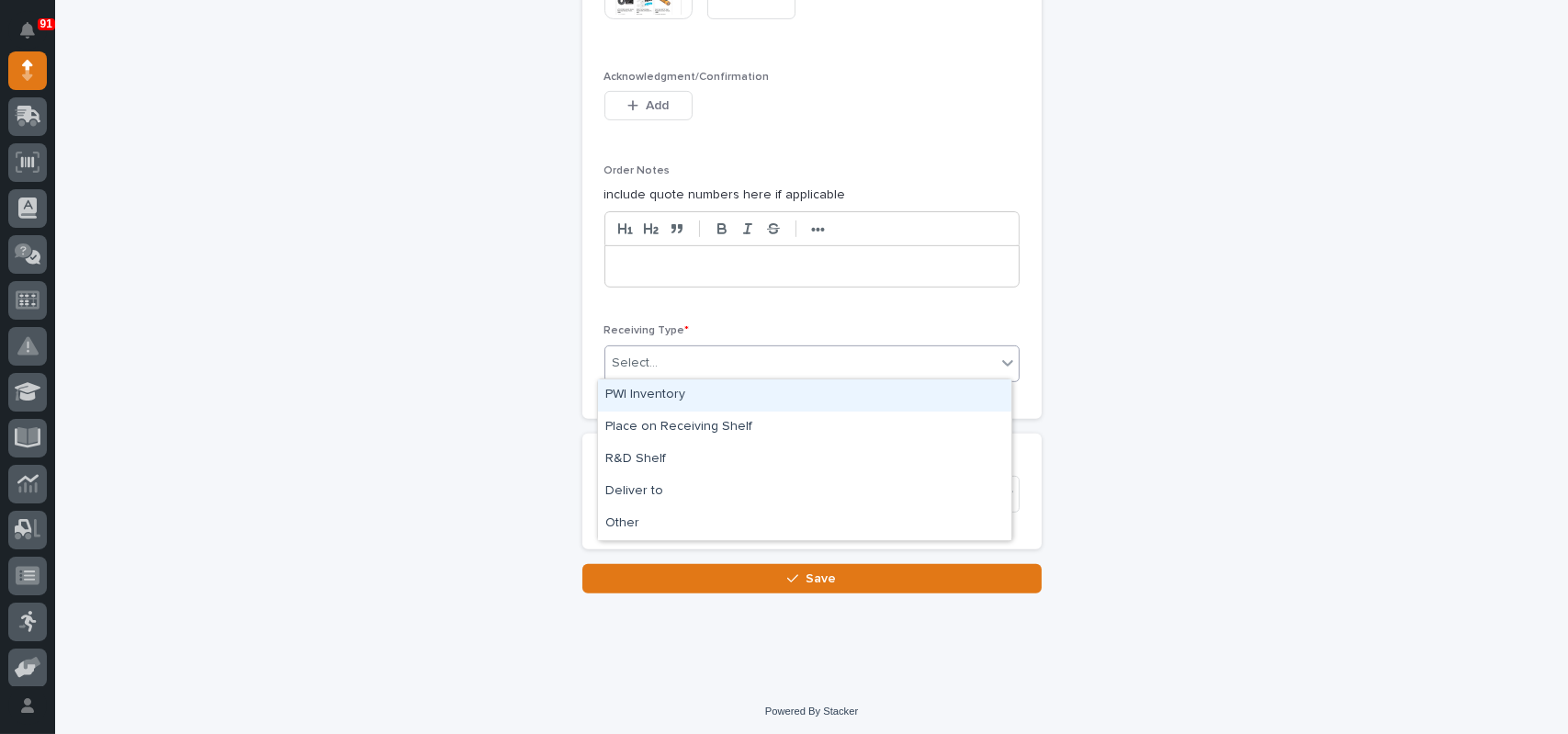
click at [685, 358] on div "Select..." at bounding box center [800, 364] width 390 height 30
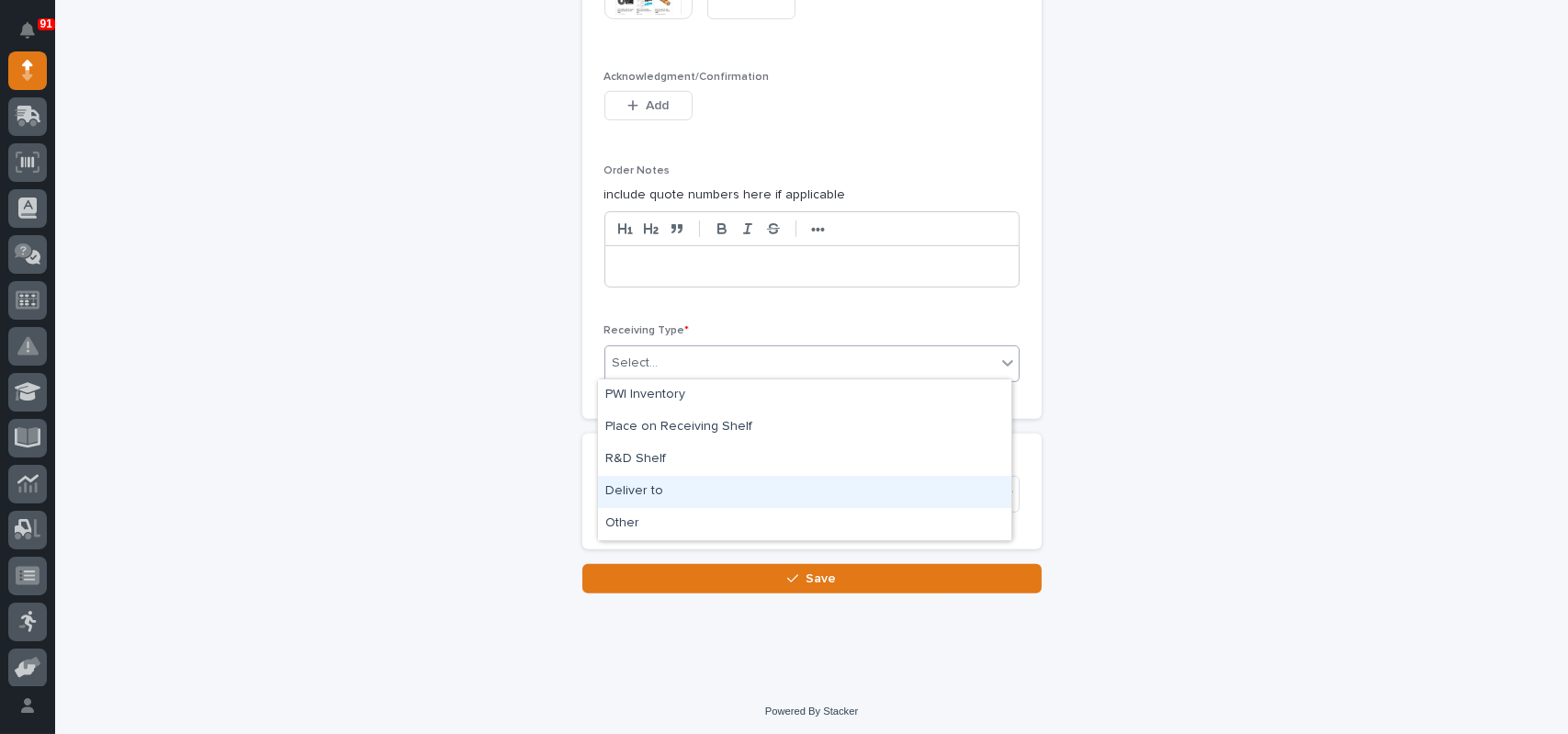
click at [631, 486] on div "Deliver to" at bounding box center [805, 492] width 414 height 32
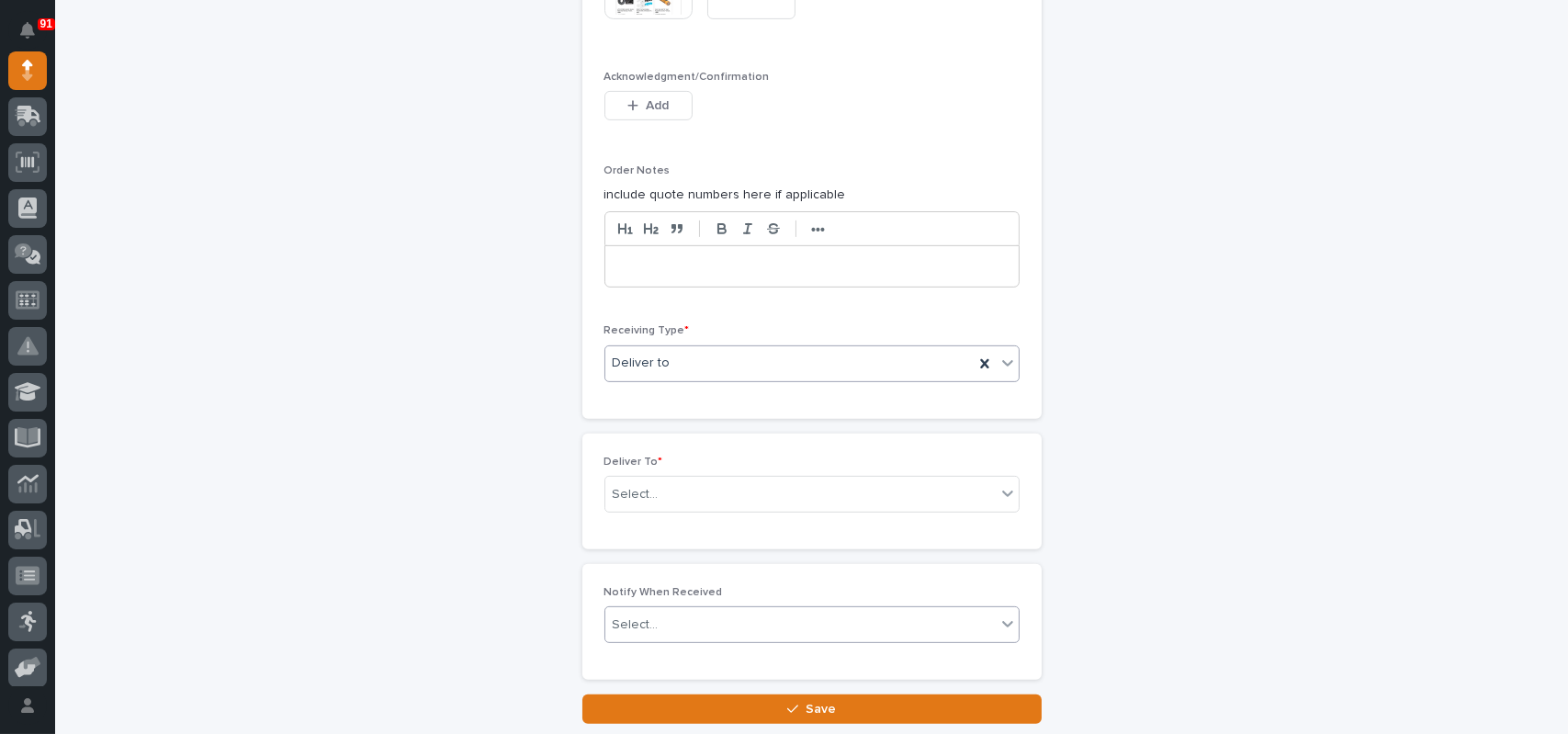
click at [674, 500] on div "Select..." at bounding box center [800, 495] width 390 height 30
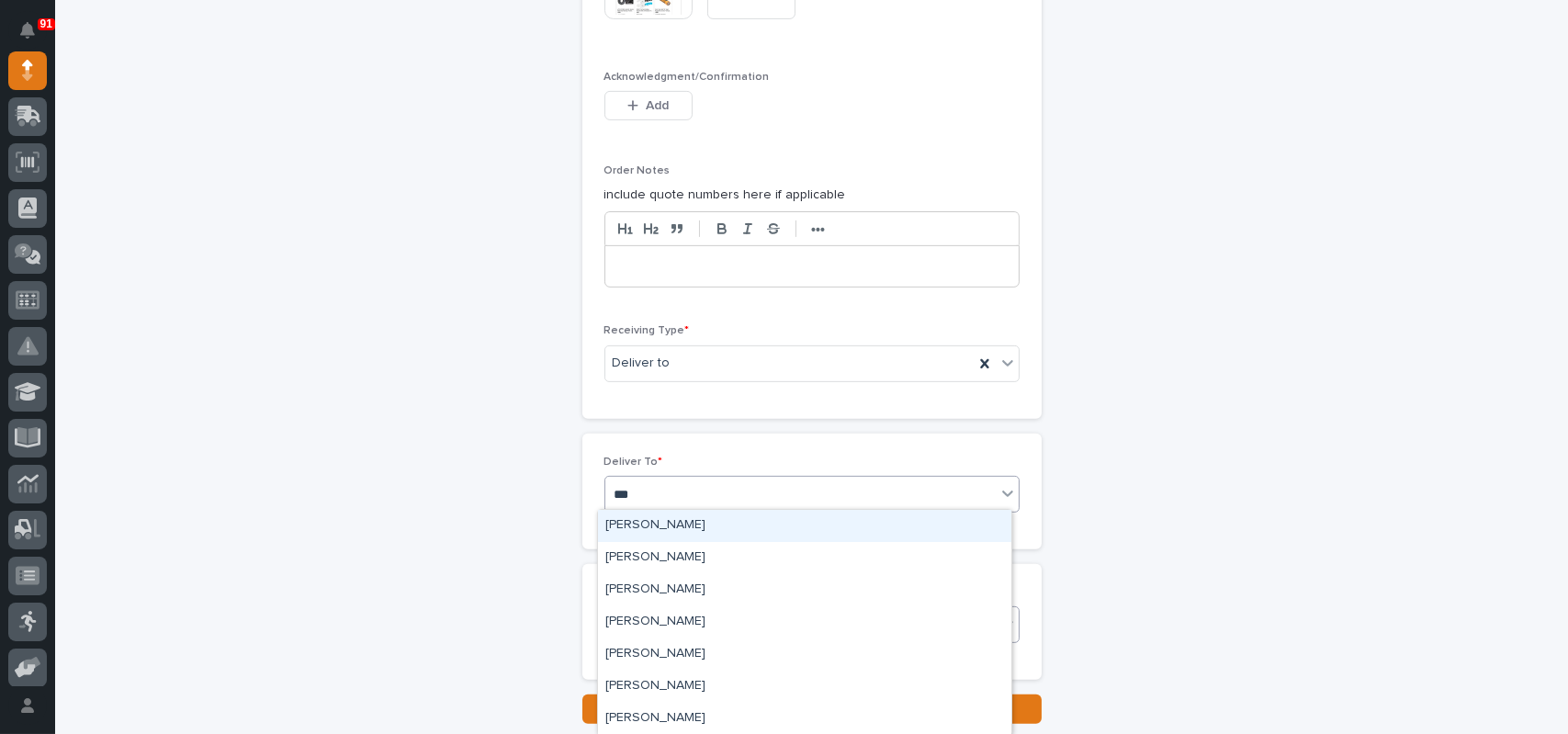
type input "****"
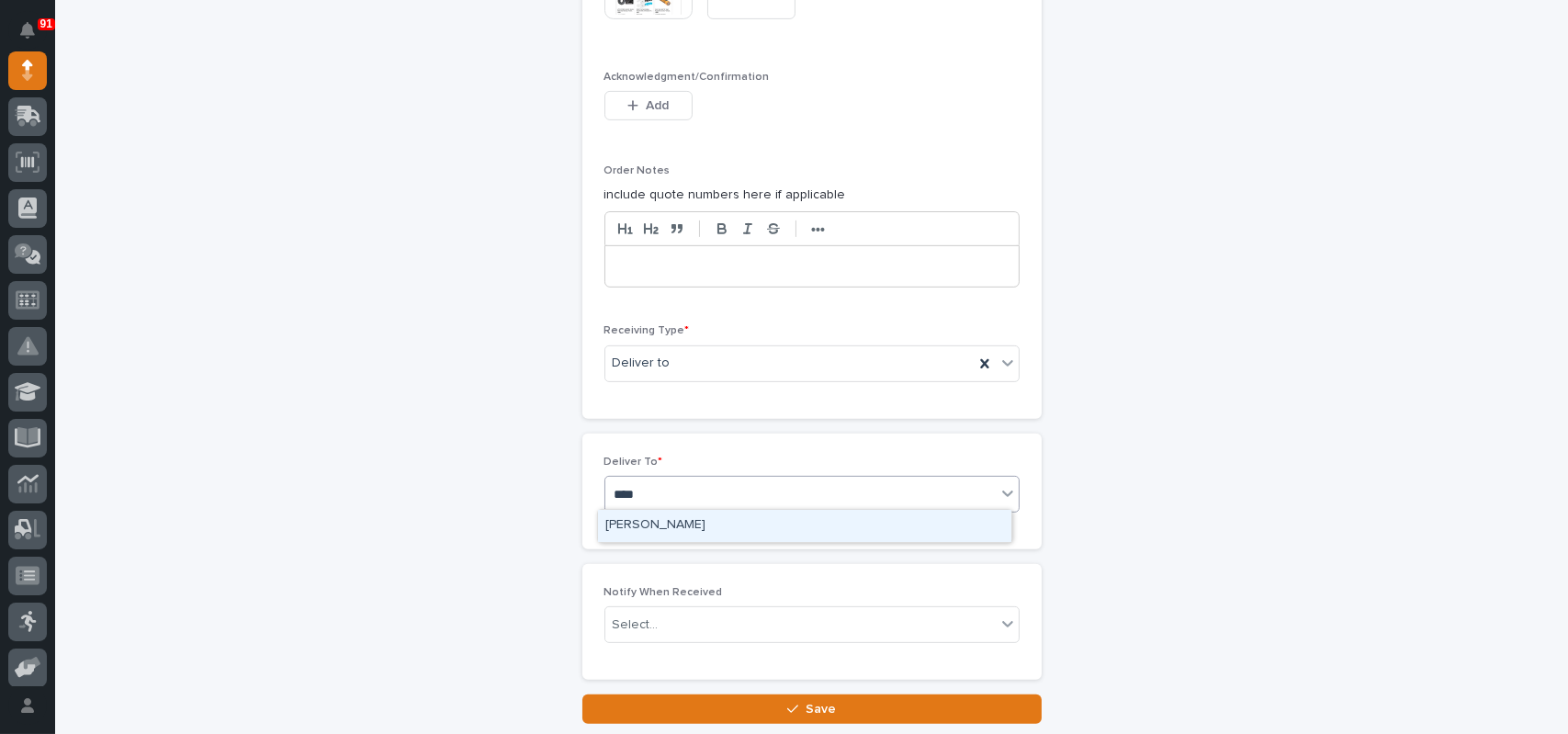
click at [650, 531] on div "[PERSON_NAME]" at bounding box center [805, 526] width 414 height 32
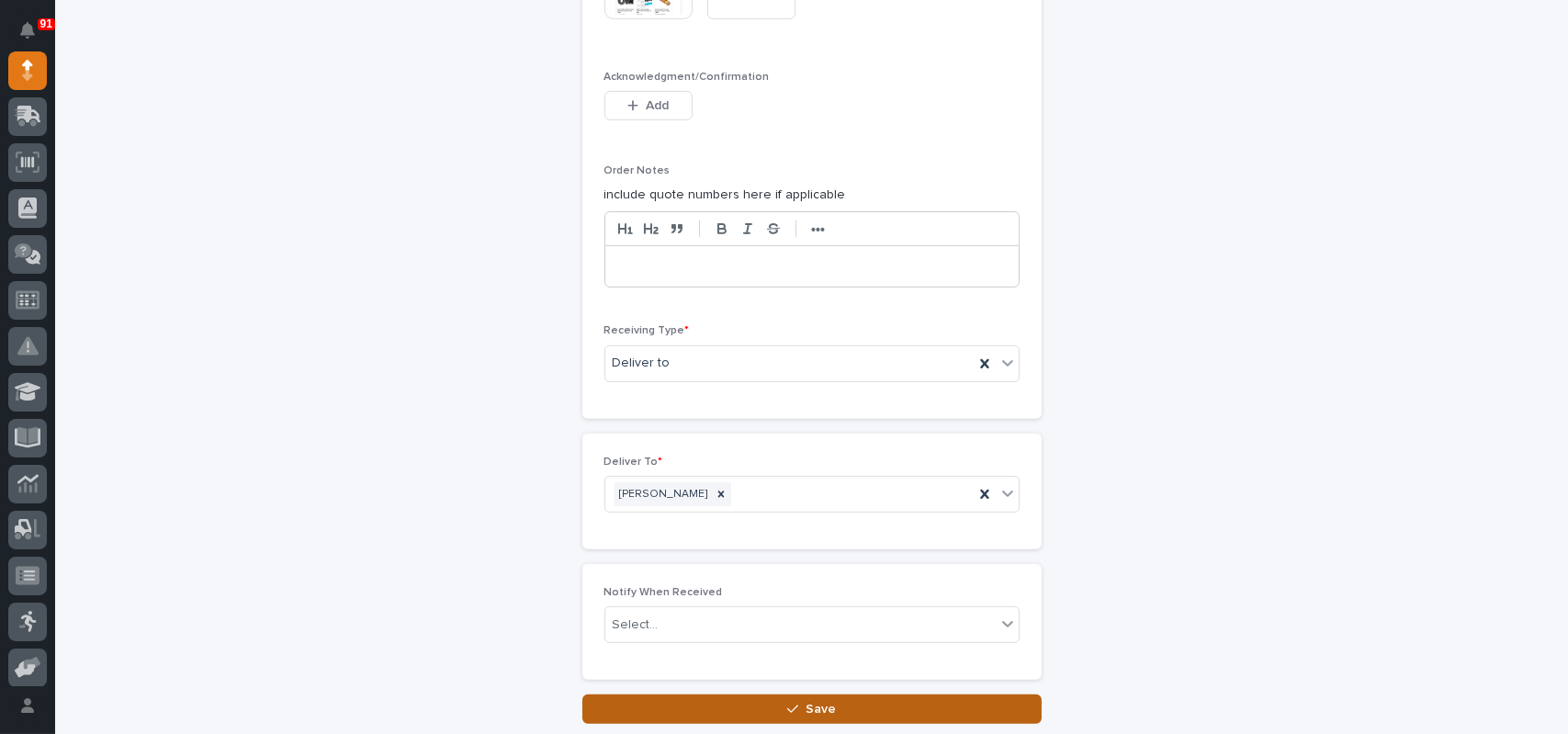
click at [730, 701] on button "Save" at bounding box center [812, 708] width 459 height 29
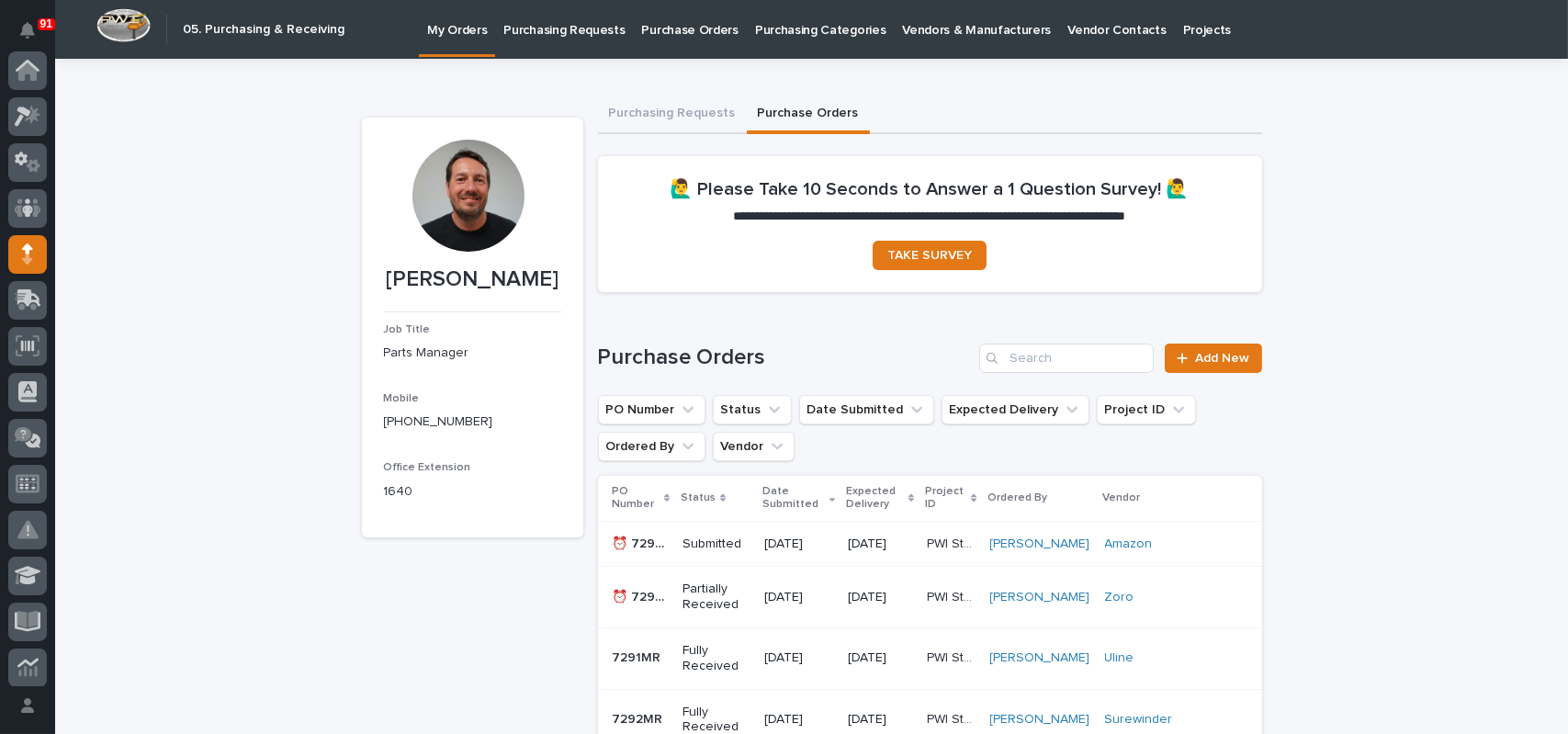
scroll to position [184, 0]
